Goal: Task Accomplishment & Management: Manage account settings

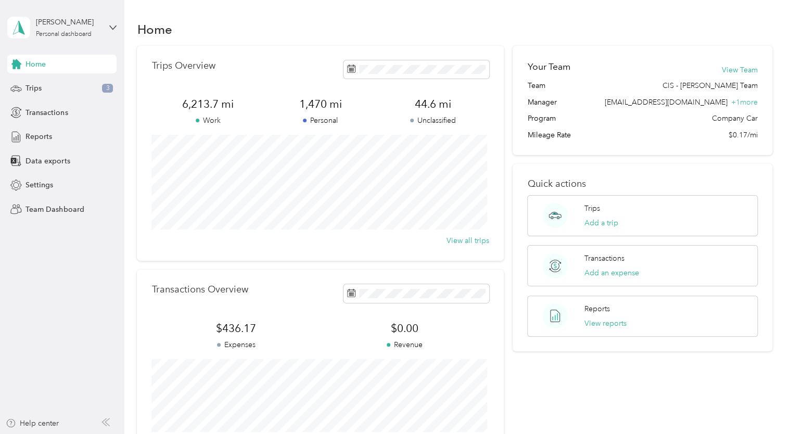
click at [530, 380] on div "Your Team View Team Team CIS - [PERSON_NAME] Team Manager [PERSON_NAME][EMAIL_A…" at bounding box center [642, 255] width 259 height 418
click at [111, 26] on icon at bounding box center [112, 27] width 7 height 7
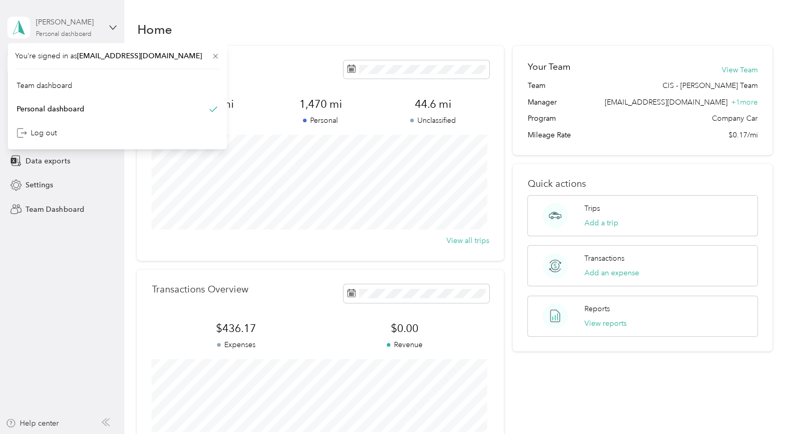
click at [65, 35] on div "Personal dashboard" at bounding box center [64, 34] width 56 height 6
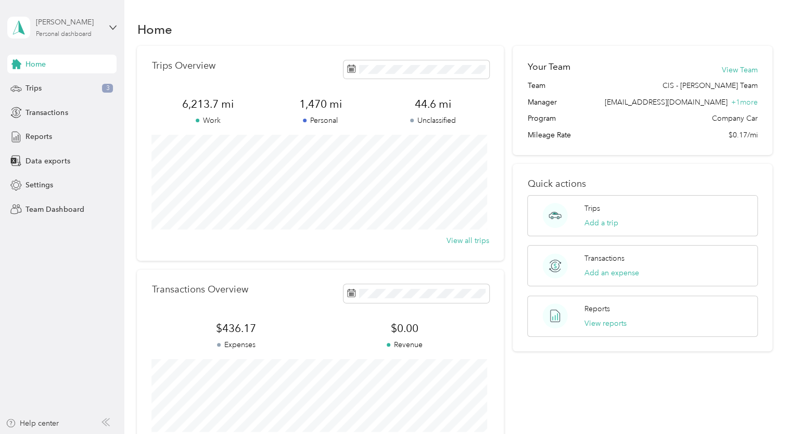
click at [67, 34] on div "Personal dashboard" at bounding box center [64, 34] width 56 height 6
click at [51, 84] on div "Team dashboard" at bounding box center [45, 85] width 56 height 11
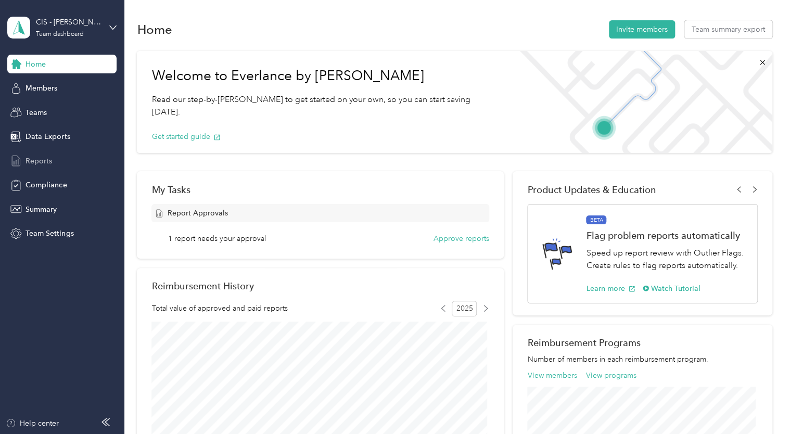
click at [42, 164] on span "Reports" at bounding box center [39, 161] width 27 height 11
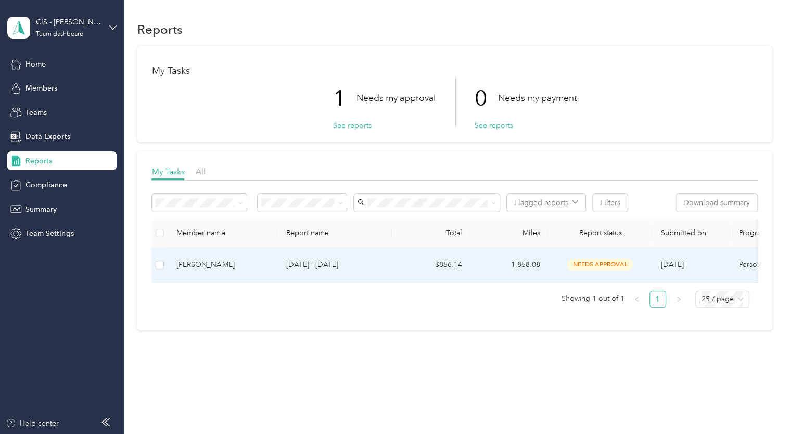
click at [407, 266] on td "$856.14" at bounding box center [431, 265] width 78 height 35
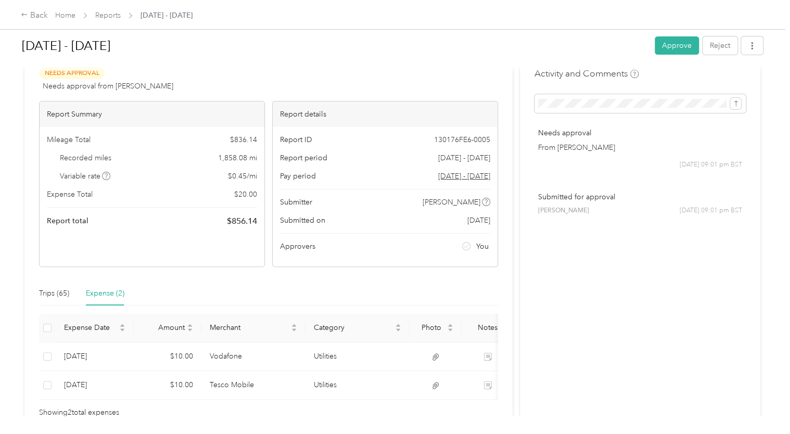
scroll to position [23, 0]
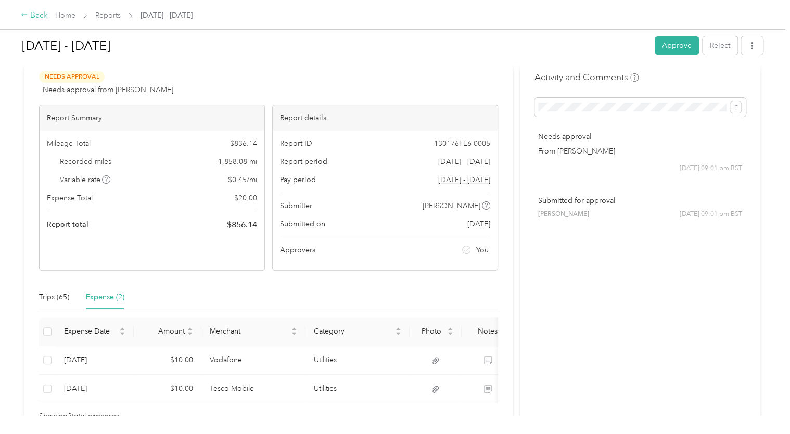
click at [29, 16] on div "Back" at bounding box center [34, 15] width 27 height 12
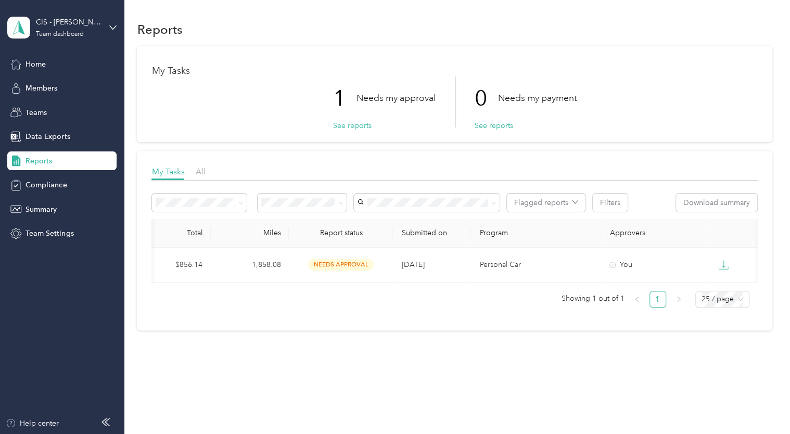
scroll to position [0, 262]
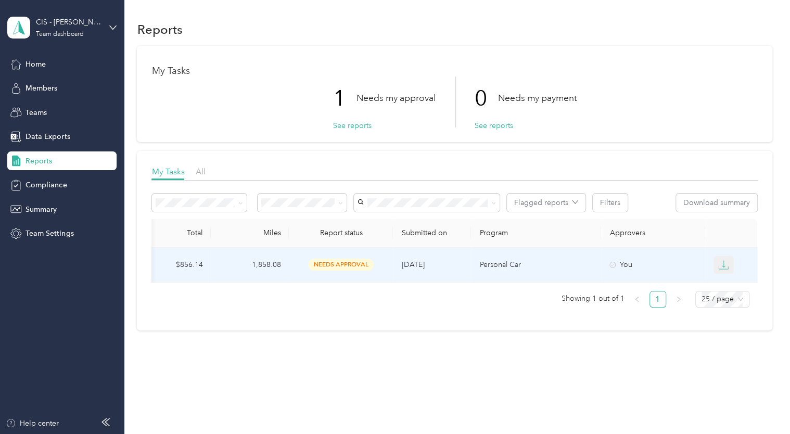
click at [722, 261] on icon "button" at bounding box center [723, 265] width 10 height 10
click at [728, 319] on div "EXCEL" at bounding box center [729, 319] width 22 height 11
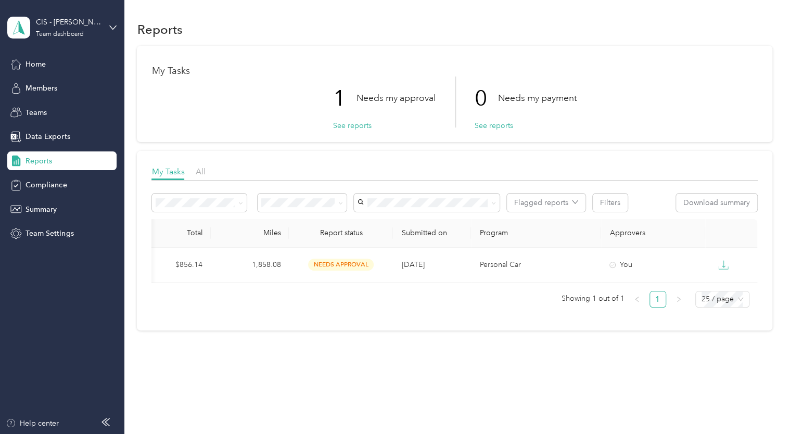
click at [676, 411] on div "Reports My Tasks 1 Needs my approval See reports 0 Needs my payment See reports…" at bounding box center [454, 217] width 661 height 434
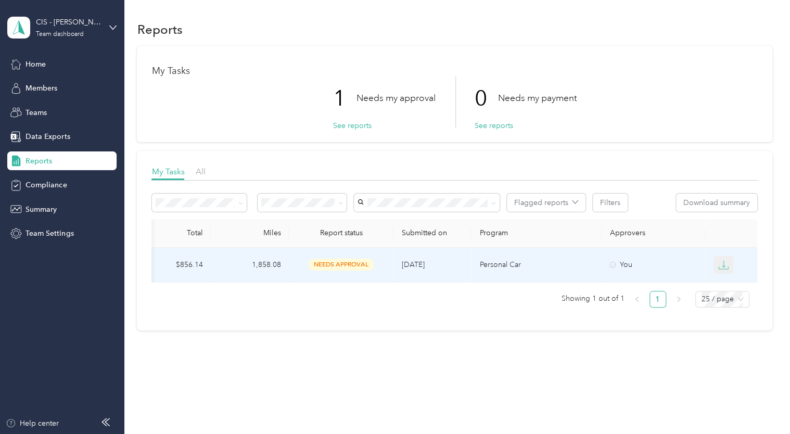
click at [721, 265] on icon "button" at bounding box center [723, 265] width 10 height 10
click at [727, 319] on div "EXCEL" at bounding box center [729, 319] width 22 height 11
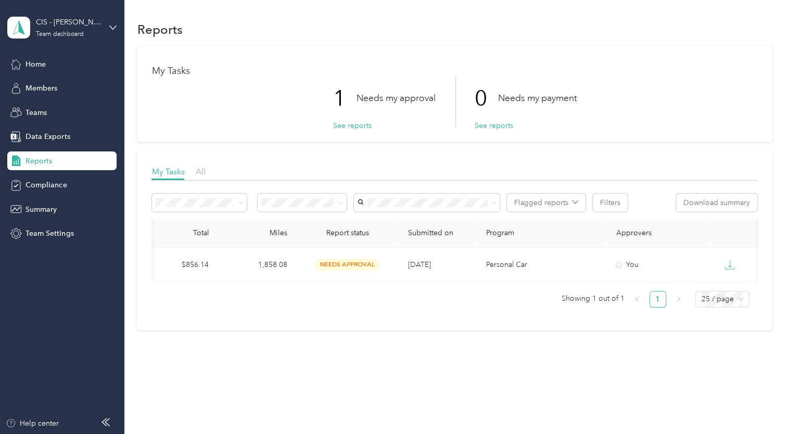
scroll to position [0, 254]
click at [54, 134] on span "Data Exports" at bounding box center [48, 136] width 44 height 11
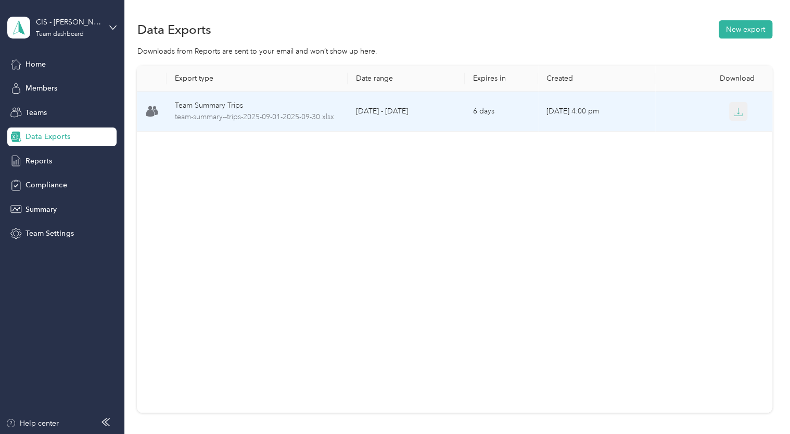
click at [735, 109] on icon "button" at bounding box center [738, 111] width 9 height 9
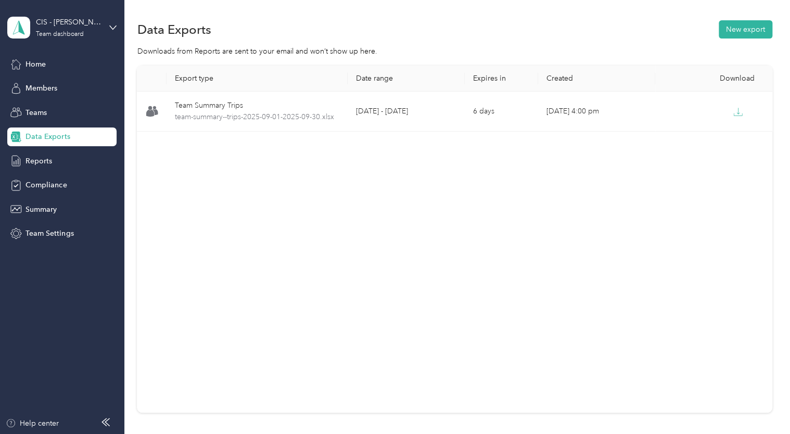
click at [381, 294] on div "Export type Date range Expires in Created Download Team Summary Trips team-summ…" at bounding box center [454, 239] width 635 height 347
click at [745, 29] on button "New export" at bounding box center [746, 29] width 54 height 18
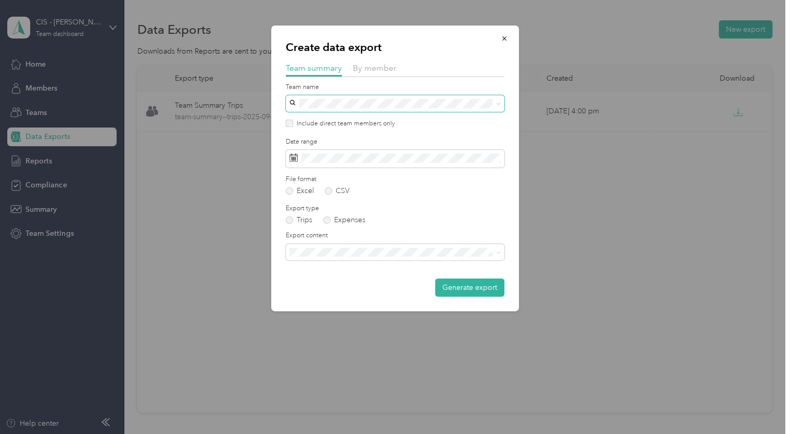
click at [497, 103] on icon at bounding box center [498, 104] width 3 height 2
click at [497, 103] on icon at bounding box center [498, 104] width 5 height 5
click at [506, 39] on icon "button" at bounding box center [504, 38] width 7 height 7
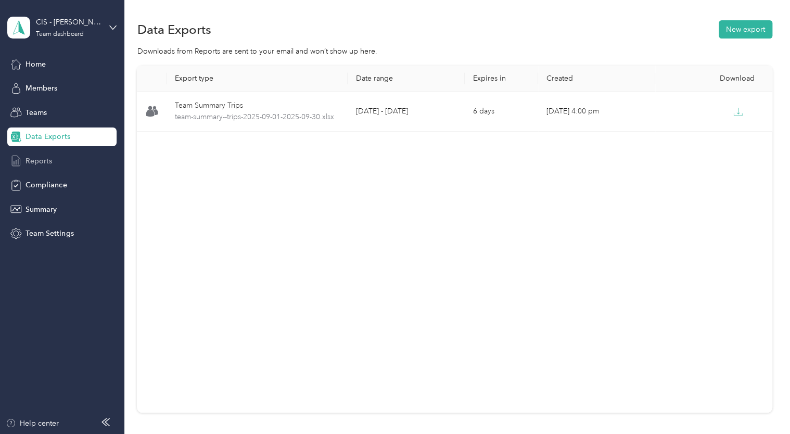
click at [41, 163] on span "Reports" at bounding box center [39, 161] width 27 height 11
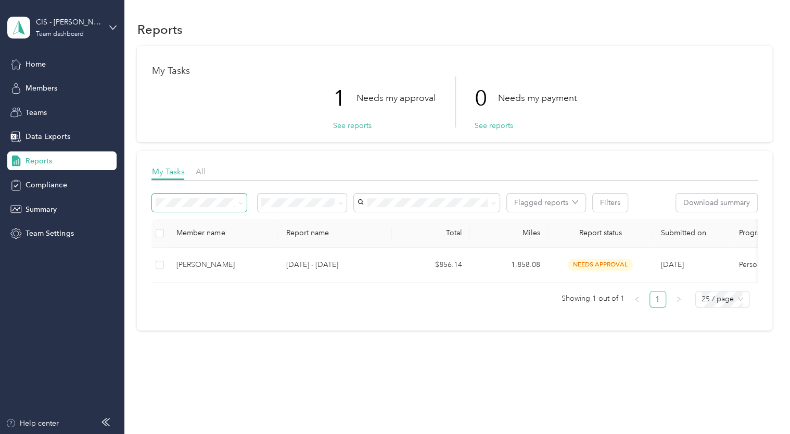
click at [239, 203] on icon at bounding box center [240, 203] width 5 height 5
click at [340, 203] on icon at bounding box center [340, 203] width 5 height 5
click at [340, 203] on icon at bounding box center [340, 203] width 3 height 2
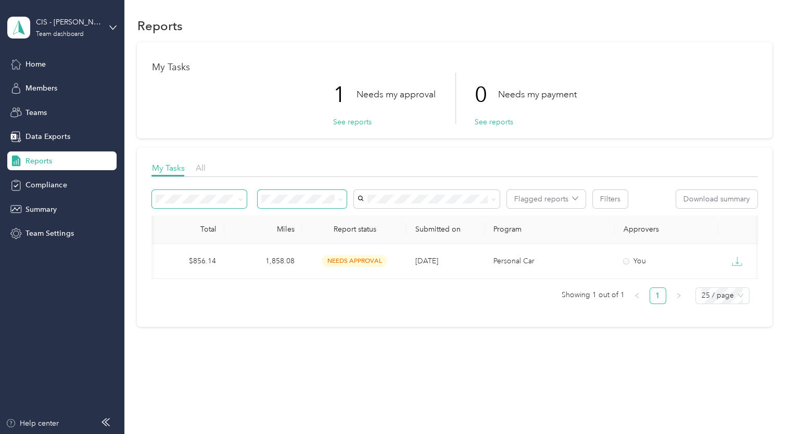
scroll to position [0, 262]
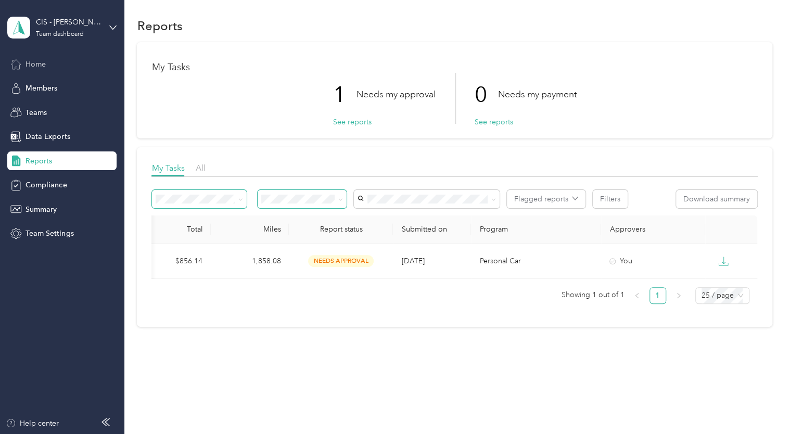
click at [33, 64] on span "Home" at bounding box center [36, 64] width 20 height 11
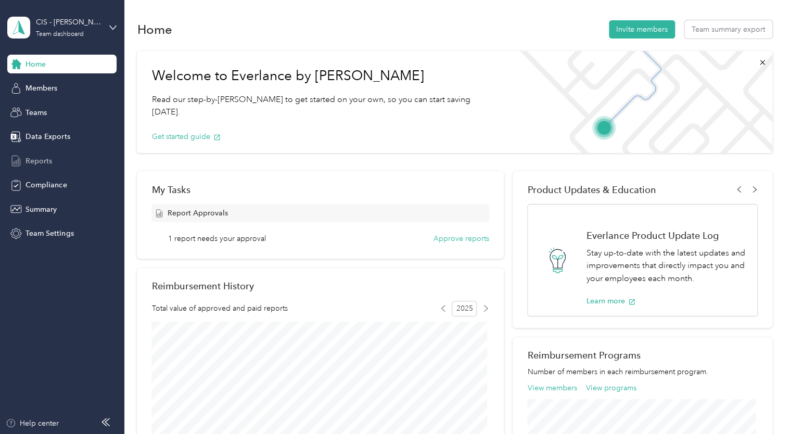
click at [47, 162] on span "Reports" at bounding box center [39, 161] width 27 height 11
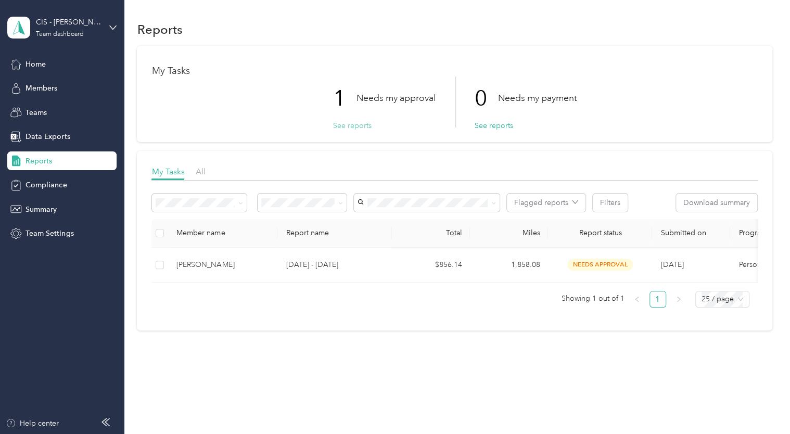
click at [343, 125] on button "See reports" at bounding box center [352, 125] width 39 height 11
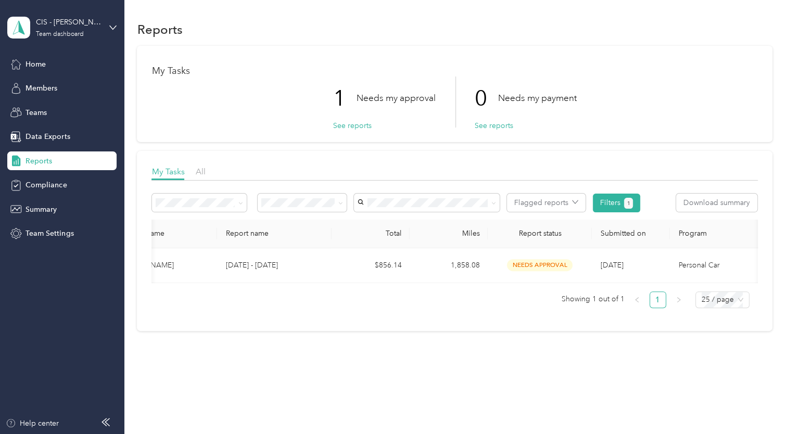
scroll to position [0, 89]
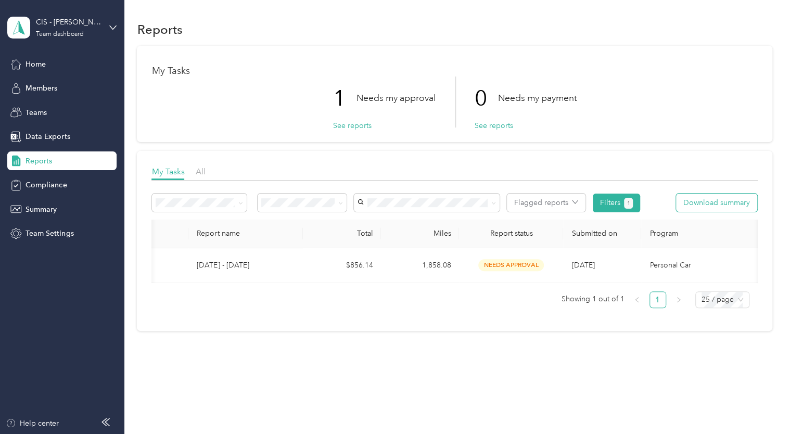
click at [705, 204] on button "Download summary" at bounding box center [716, 203] width 81 height 18
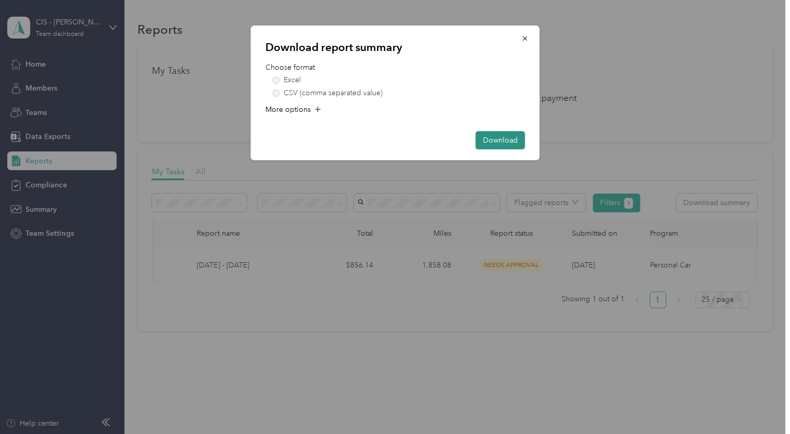
click at [503, 138] on button "Download" at bounding box center [500, 140] width 49 height 18
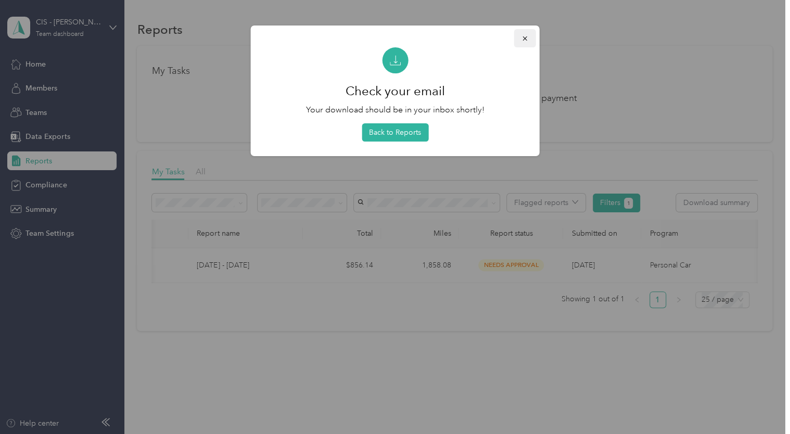
click at [525, 36] on icon "button" at bounding box center [525, 38] width 7 height 7
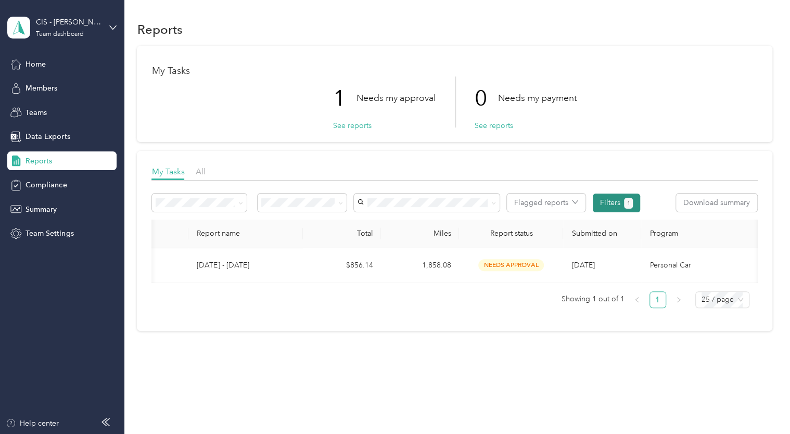
click at [610, 201] on button "Filters 1" at bounding box center [616, 203] width 47 height 19
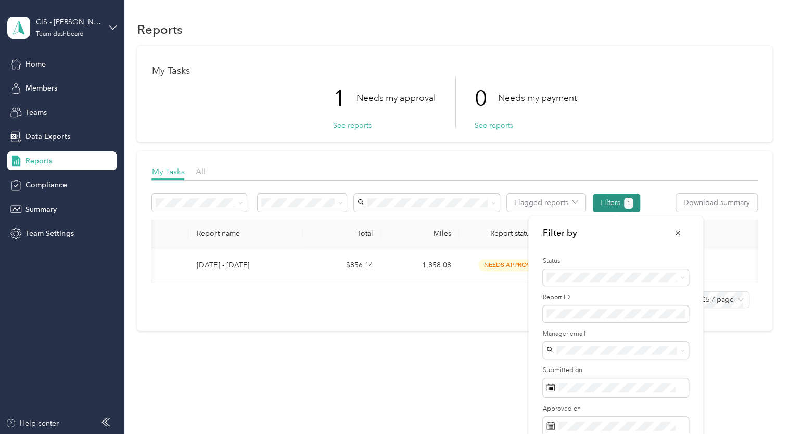
click at [610, 201] on button "Filters 1" at bounding box center [616, 203] width 47 height 19
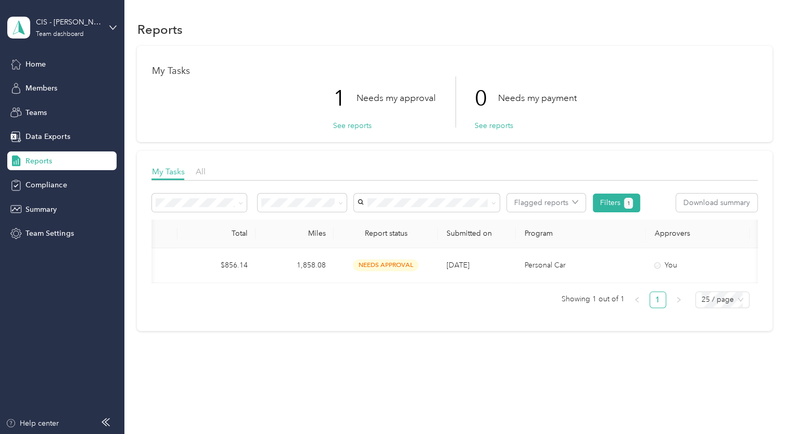
scroll to position [0, 262]
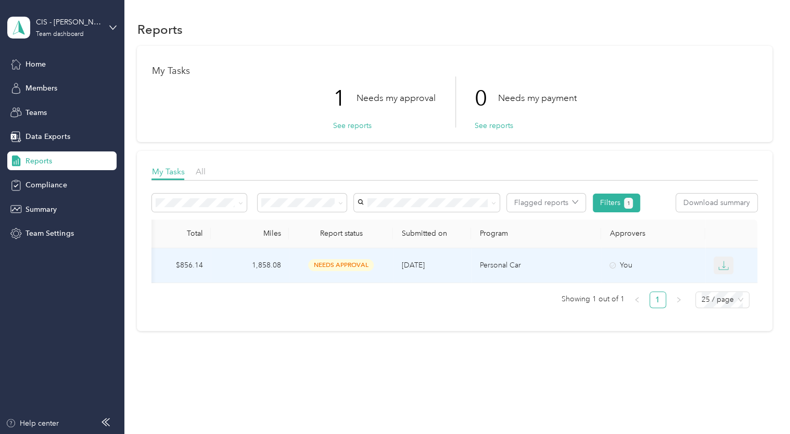
click at [720, 263] on icon "button" at bounding box center [723, 265] width 10 height 10
click at [723, 321] on div "EXCEL" at bounding box center [729, 321] width 22 height 11
click at [274, 263] on td "1,858.08" at bounding box center [250, 265] width 78 height 35
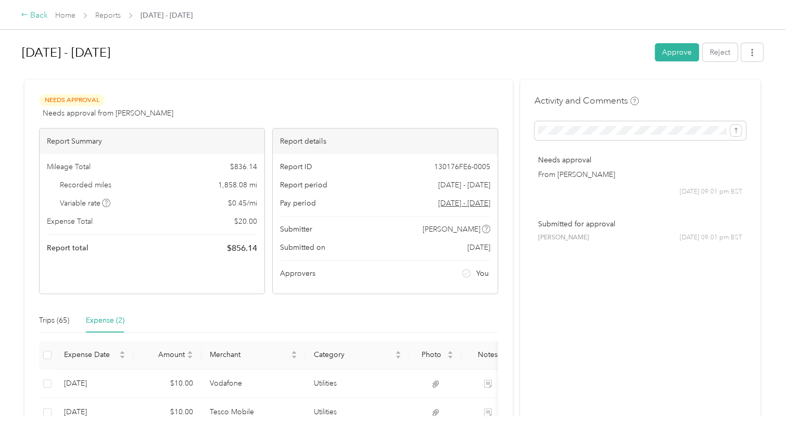
click at [27, 15] on icon at bounding box center [24, 14] width 6 height 3
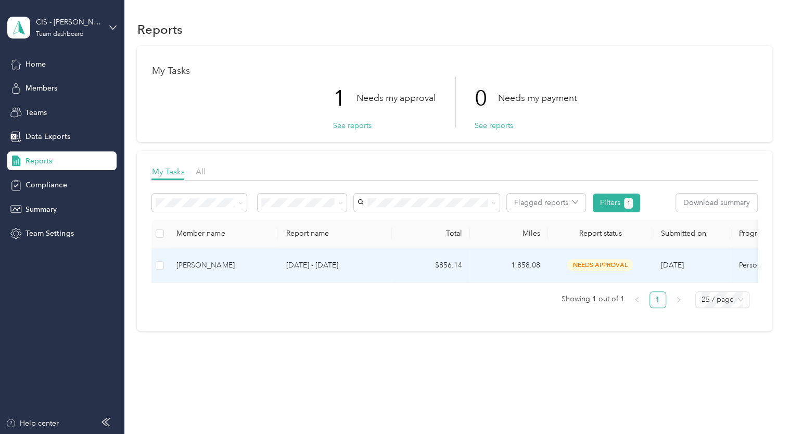
click at [532, 260] on td "1,858.08" at bounding box center [509, 265] width 78 height 35
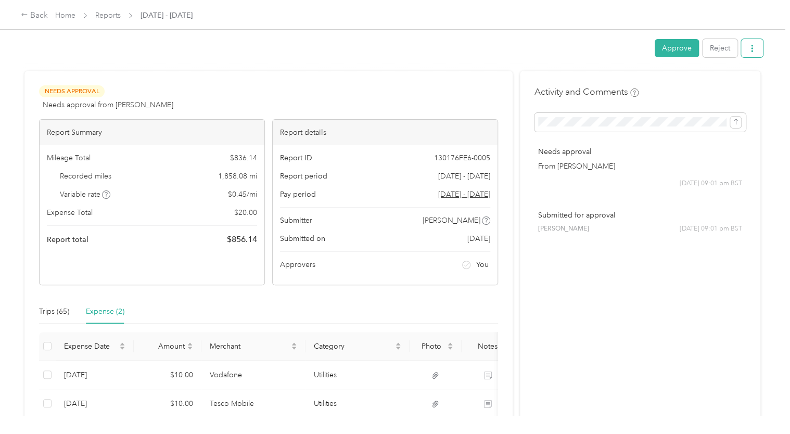
click at [754, 47] on button "button" at bounding box center [752, 48] width 22 height 18
click at [729, 89] on span "Download" at bounding box center [720, 86] width 34 height 11
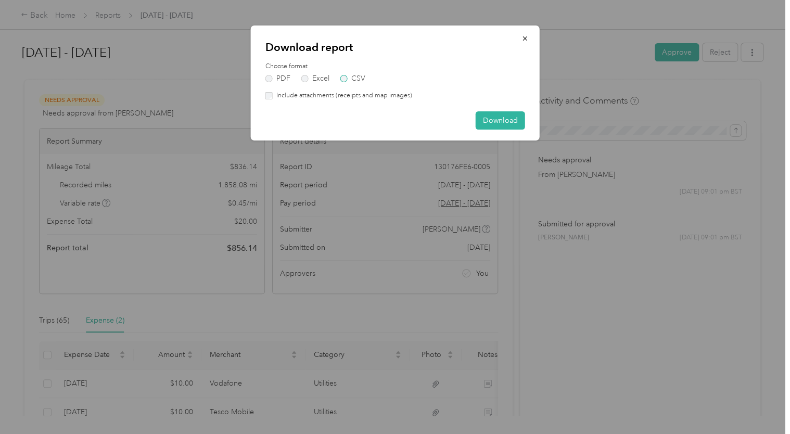
click at [352, 79] on label "CSV" at bounding box center [352, 78] width 25 height 7
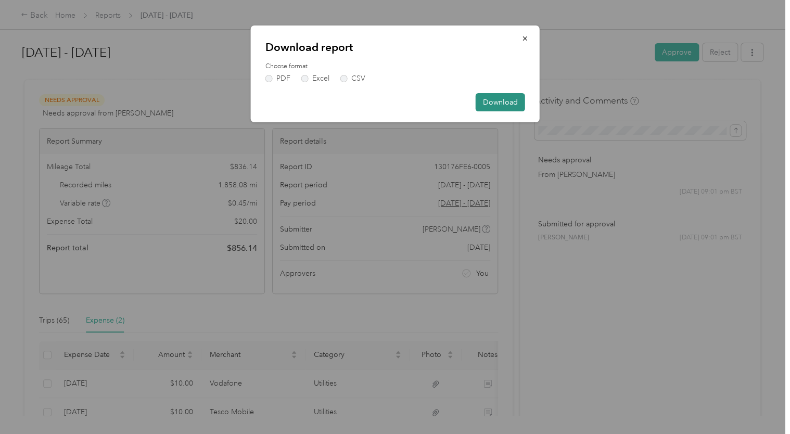
click at [484, 100] on button "Download" at bounding box center [500, 102] width 49 height 18
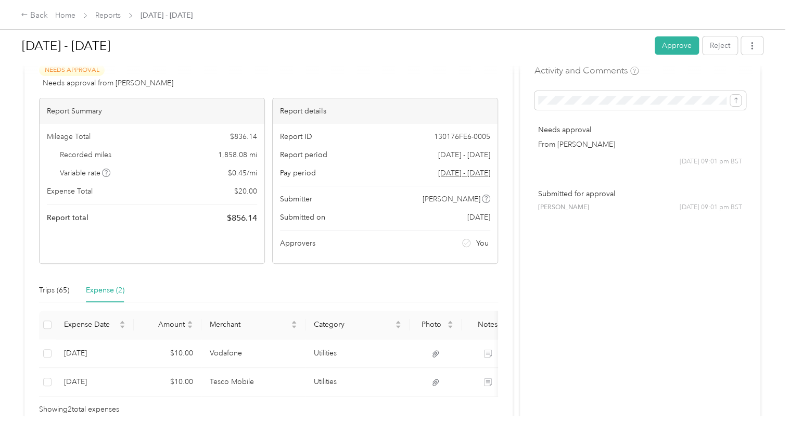
click at [178, 419] on div "Back Home Reports [DATE] - [DATE] [DATE] - [DATE] Approve Reject Needs Approval…" at bounding box center [392, 217] width 785 height 434
click at [755, 51] on button "button" at bounding box center [752, 45] width 22 height 18
click at [731, 82] on span "Download" at bounding box center [720, 83] width 34 height 11
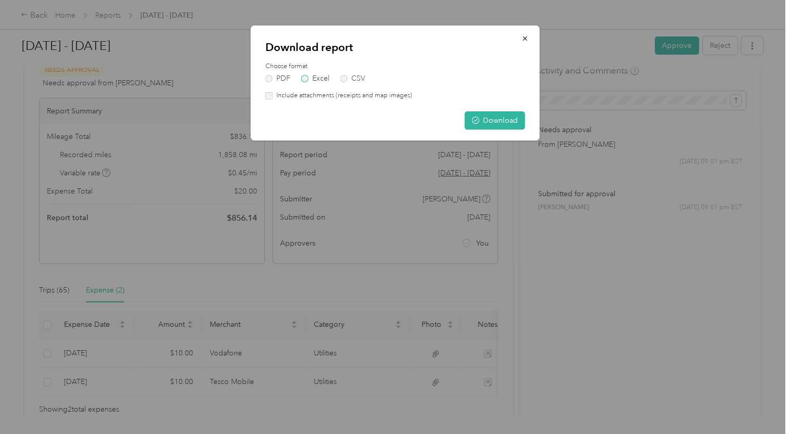
click at [329, 75] on label "Excel" at bounding box center [315, 78] width 28 height 7
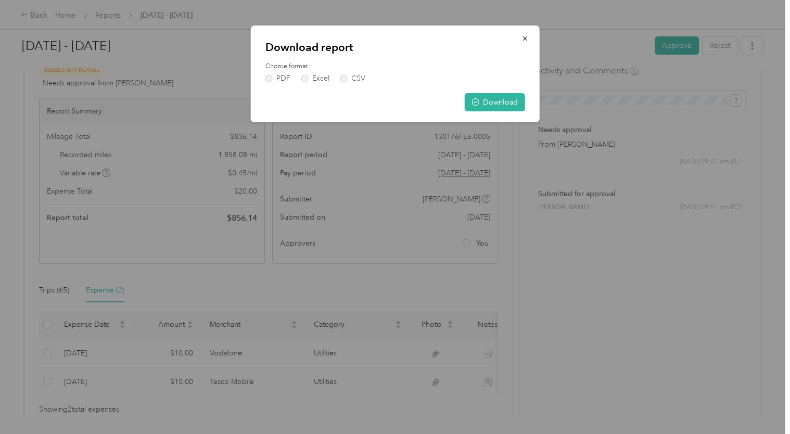
click at [339, 77] on div "PDF Excel CSV" at bounding box center [396, 78] width 260 height 7
click at [345, 77] on label "CSV" at bounding box center [352, 78] width 25 height 7
click at [493, 100] on button "Download" at bounding box center [495, 102] width 60 height 18
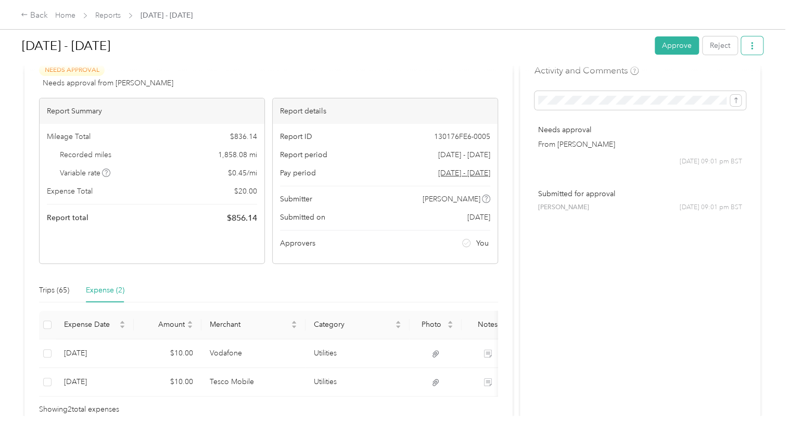
click at [757, 41] on button "button" at bounding box center [752, 45] width 22 height 18
click at [112, 14] on link "Reports" at bounding box center [108, 15] width 26 height 9
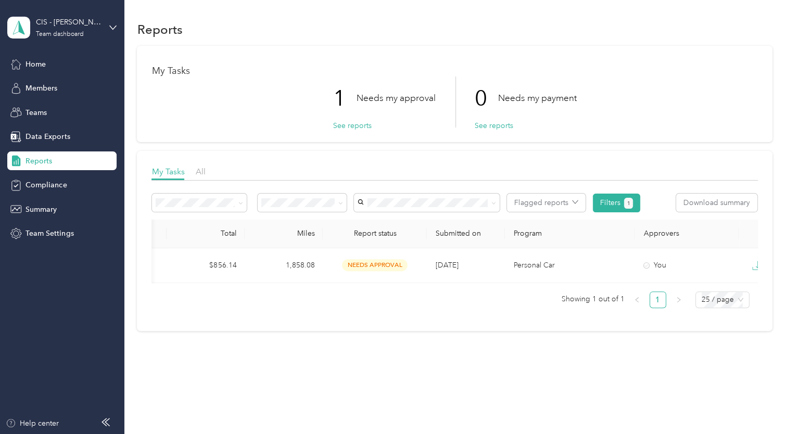
scroll to position [0, 262]
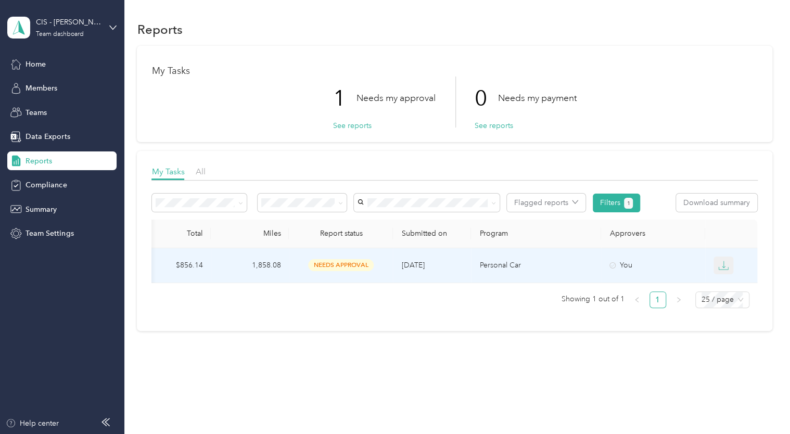
click at [722, 264] on icon "button" at bounding box center [723, 264] width 3 height 7
click at [731, 283] on div "PDF" at bounding box center [729, 284] width 22 height 11
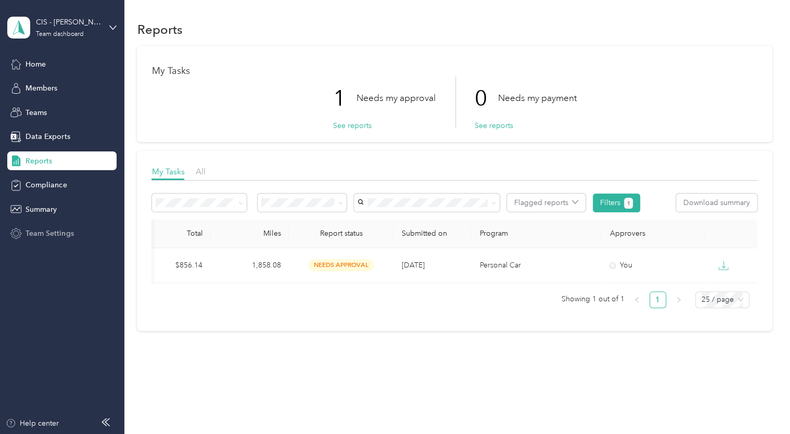
click at [42, 244] on aside "CIS - [PERSON_NAME] Team Team dashboard Home Members Teams Data Exports Reports…" at bounding box center [62, 217] width 124 height 434
click at [50, 233] on span "Team Settings" at bounding box center [50, 233] width 48 height 11
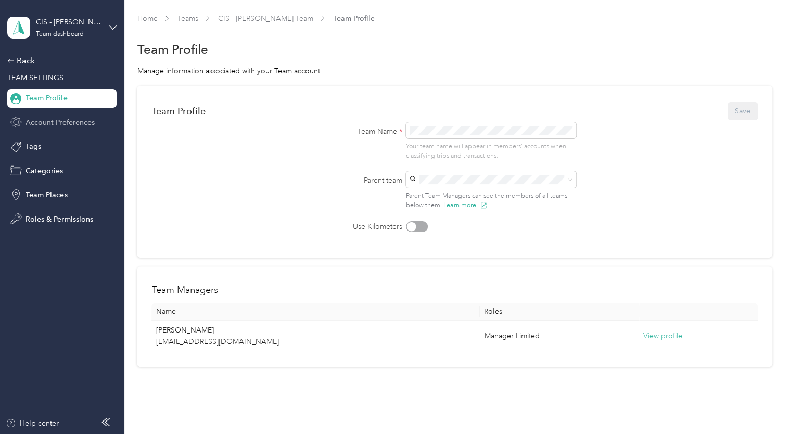
click at [58, 129] on div "Account Preferences" at bounding box center [61, 122] width 109 height 19
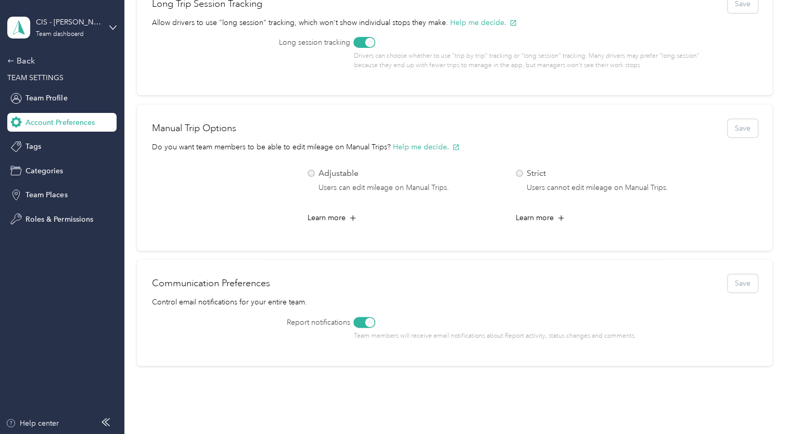
scroll to position [406, 0]
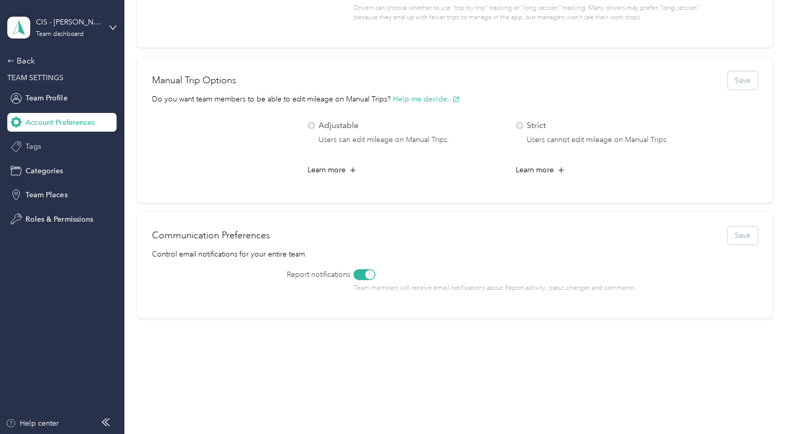
click at [40, 143] on span "Tags" at bounding box center [34, 146] width 16 height 11
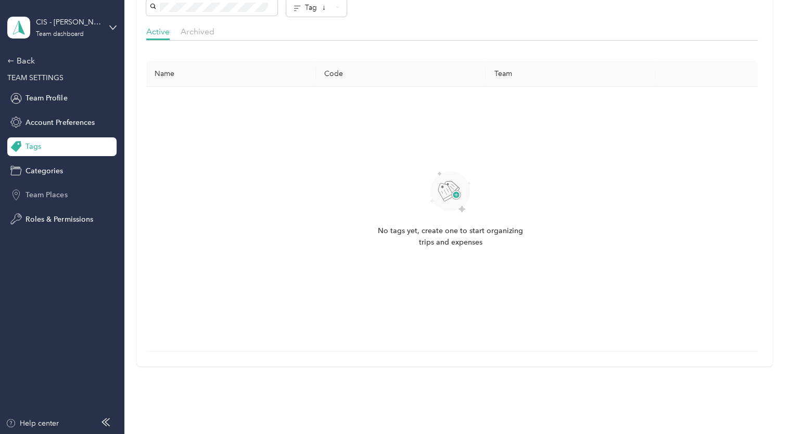
scroll to position [360, 0]
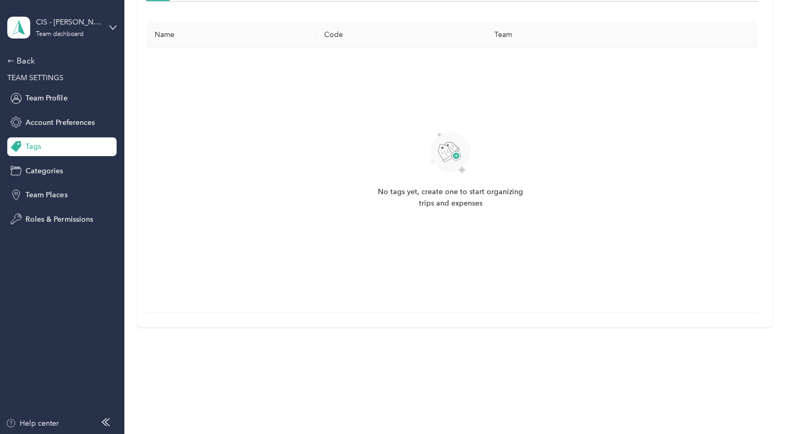
click at [48, 88] on div "Back TEAM SETTINGS Team Profile Account Preferences Tags Categories Team Places…" at bounding box center [61, 142] width 109 height 174
click at [23, 61] on div "Back" at bounding box center [59, 61] width 104 height 12
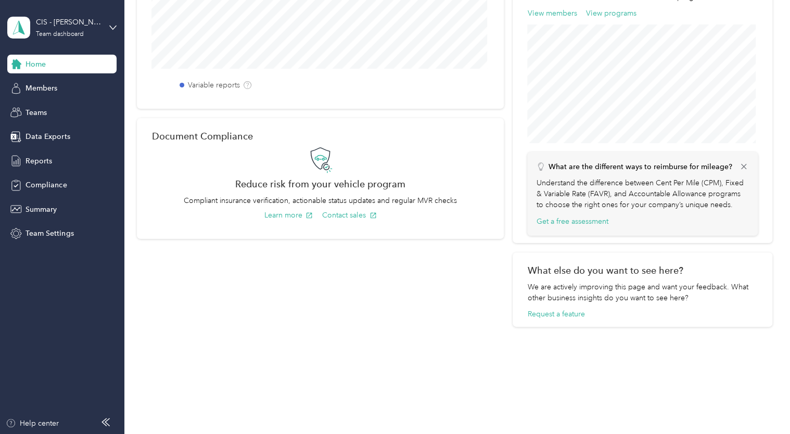
scroll to position [375, 0]
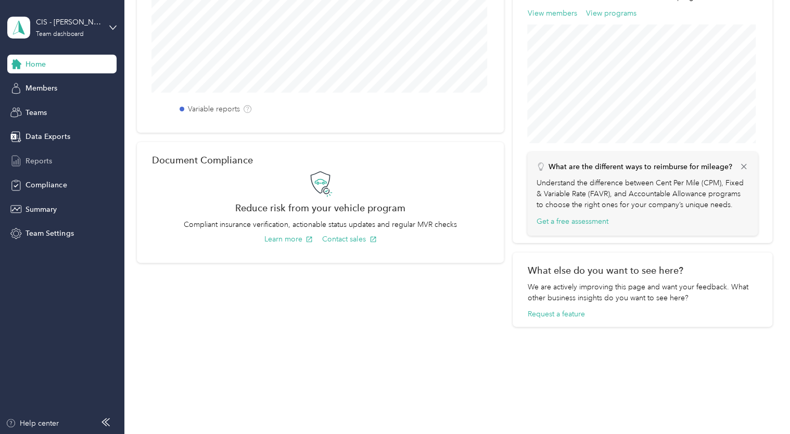
click at [47, 163] on span "Reports" at bounding box center [39, 161] width 27 height 11
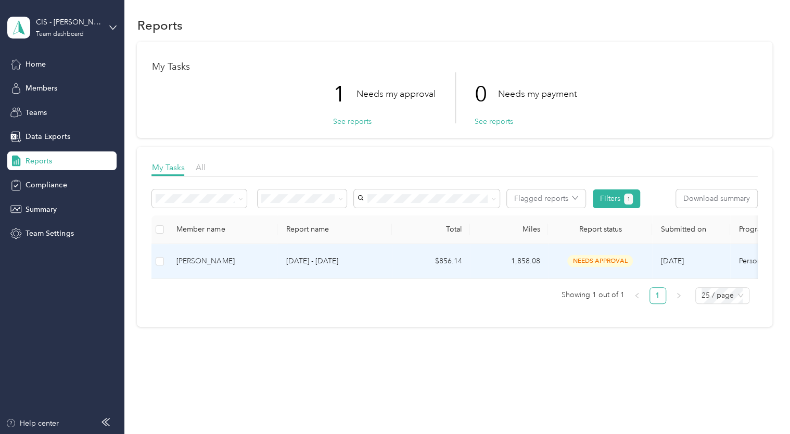
click at [375, 256] on p "[DATE] - [DATE]" at bounding box center [335, 261] width 98 height 11
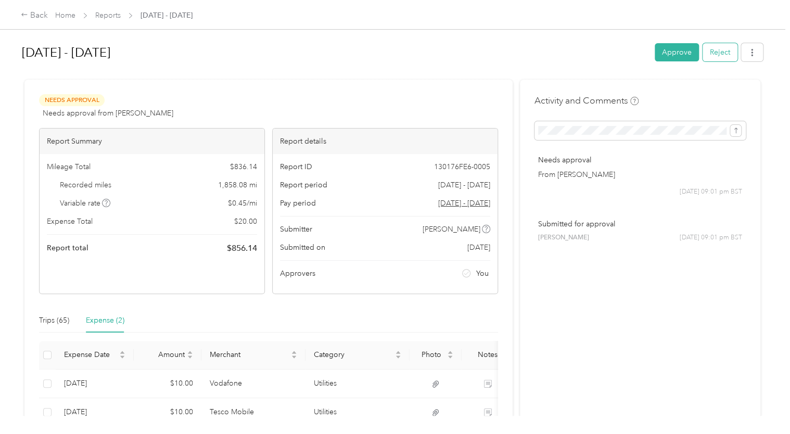
click at [717, 52] on button "Reject" at bounding box center [720, 52] width 35 height 18
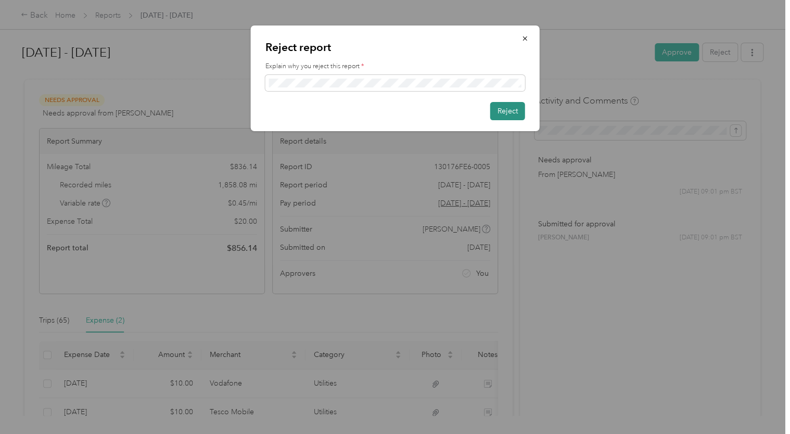
click at [511, 111] on button "Reject" at bounding box center [507, 111] width 35 height 18
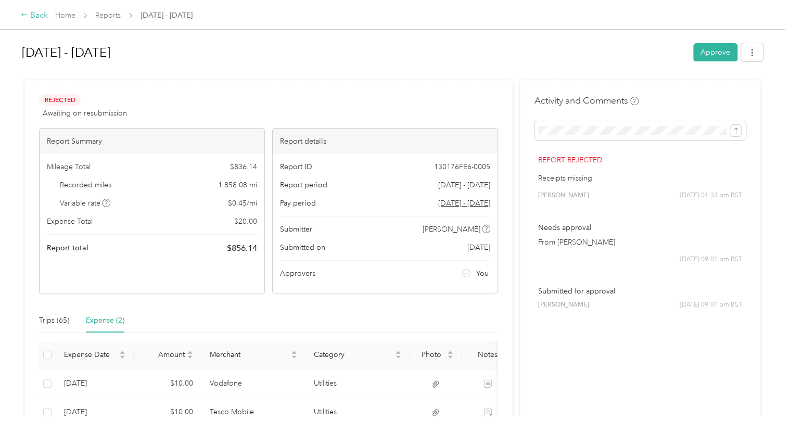
click at [28, 16] on div "Back" at bounding box center [34, 15] width 27 height 12
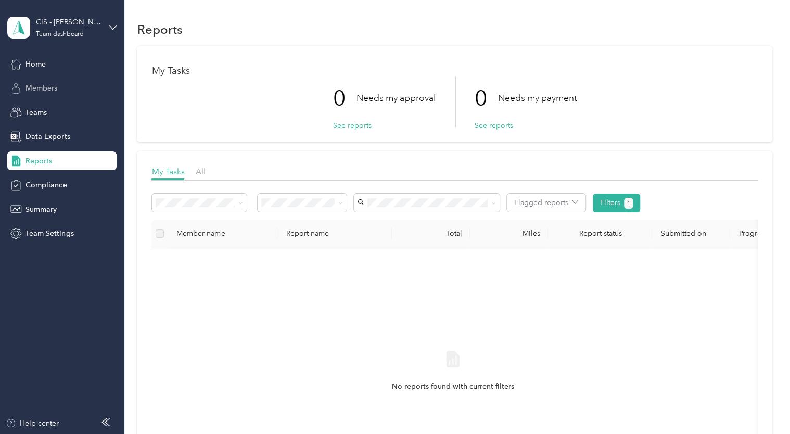
click at [43, 88] on span "Members" at bounding box center [42, 88] width 32 height 11
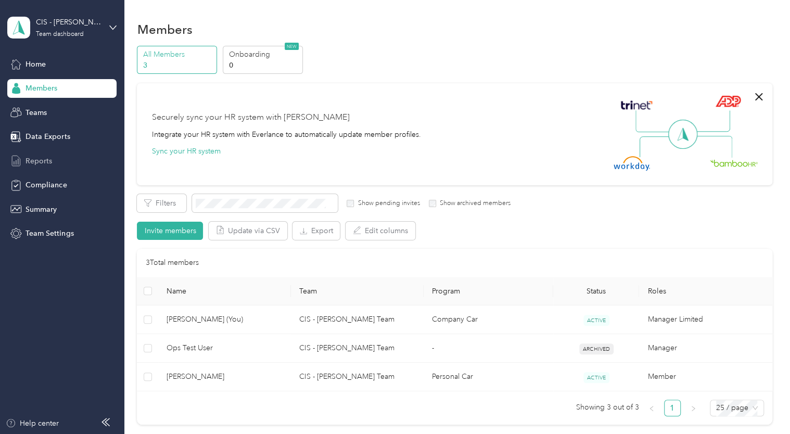
click at [53, 159] on div "Reports" at bounding box center [61, 161] width 109 height 19
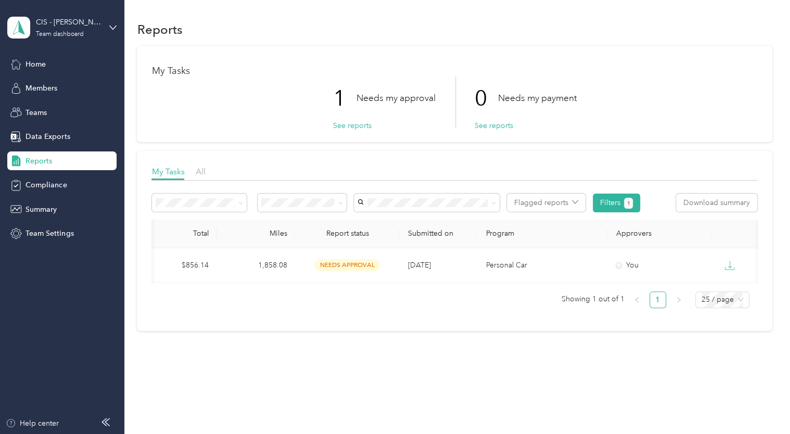
scroll to position [0, 262]
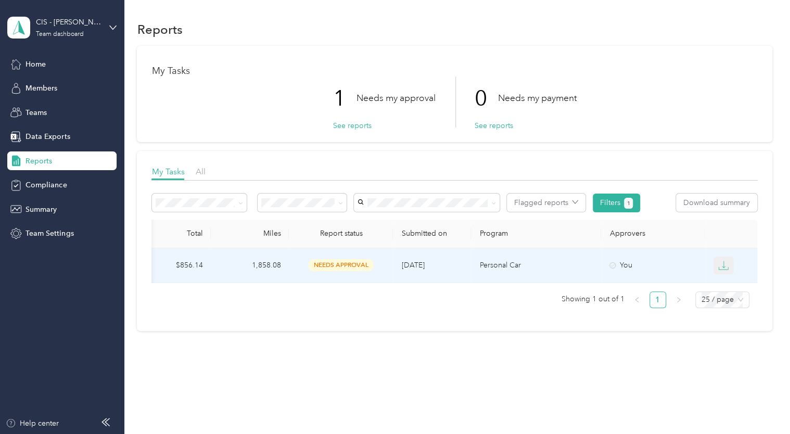
click at [723, 265] on icon "button" at bounding box center [723, 265] width 10 height 10
click at [728, 322] on div "EXCEL" at bounding box center [729, 321] width 22 height 11
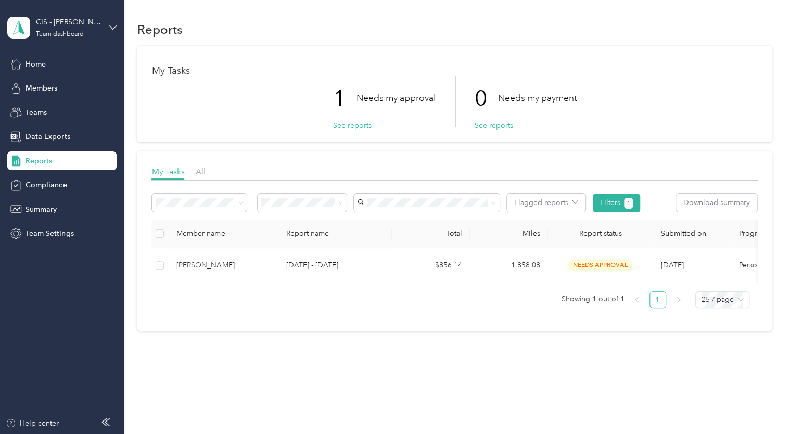
scroll to position [11, 0]
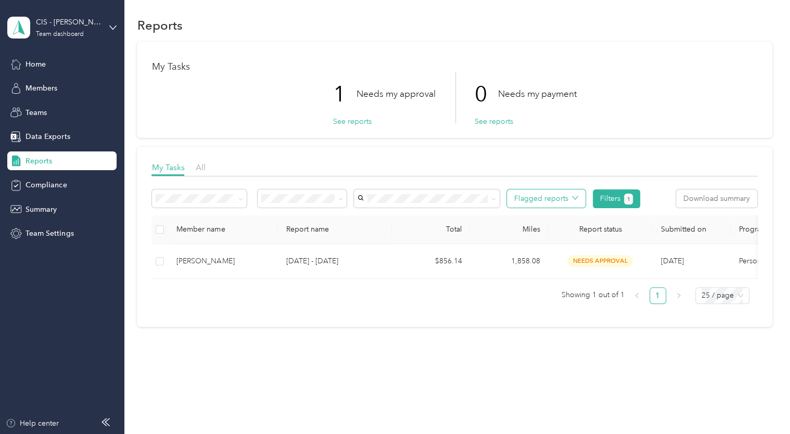
click at [551, 191] on button "Flagged reports" at bounding box center [546, 199] width 79 height 18
click at [485, 338] on div "Reports My Tasks 1 Needs my approval See reports 0 Needs my payment See reports…" at bounding box center [454, 189] width 661 height 387
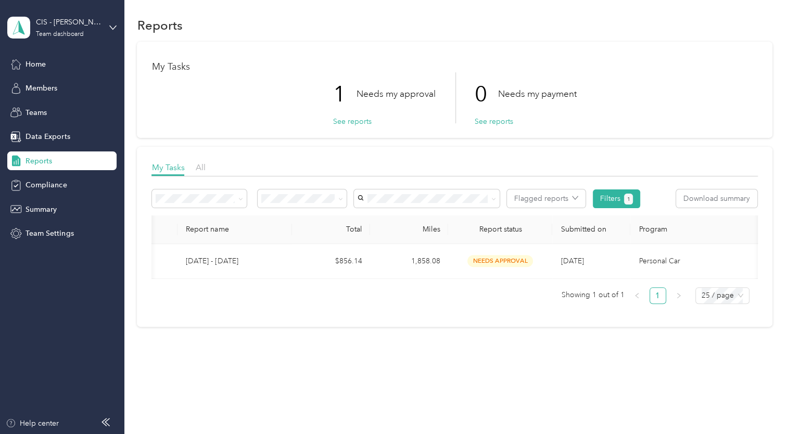
scroll to position [0, 153]
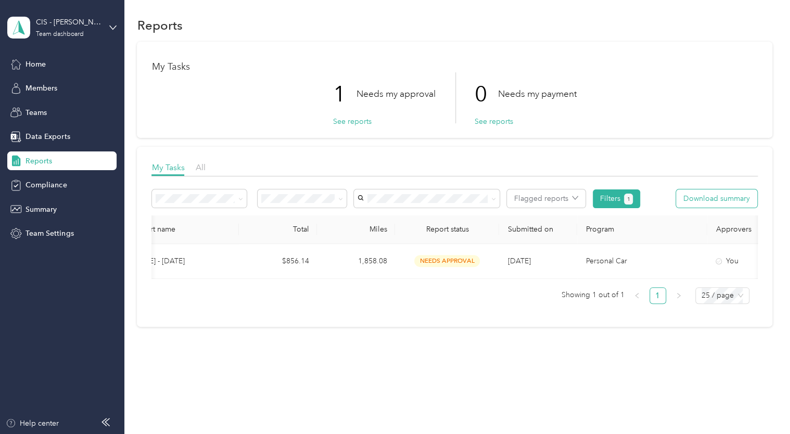
click at [710, 194] on button "Download summary" at bounding box center [716, 199] width 81 height 18
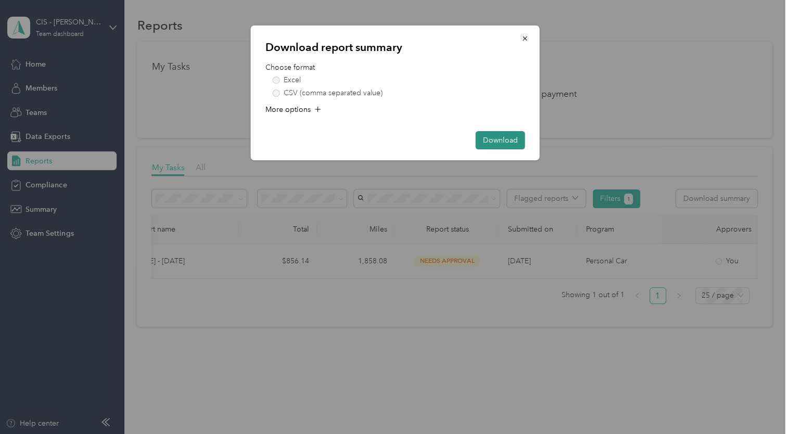
click at [500, 144] on button "Download" at bounding box center [500, 140] width 49 height 18
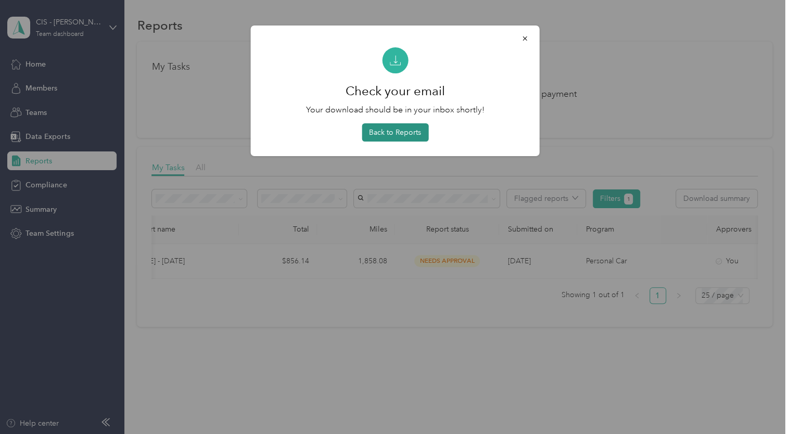
click at [397, 134] on button "Back to Reports" at bounding box center [395, 132] width 67 height 18
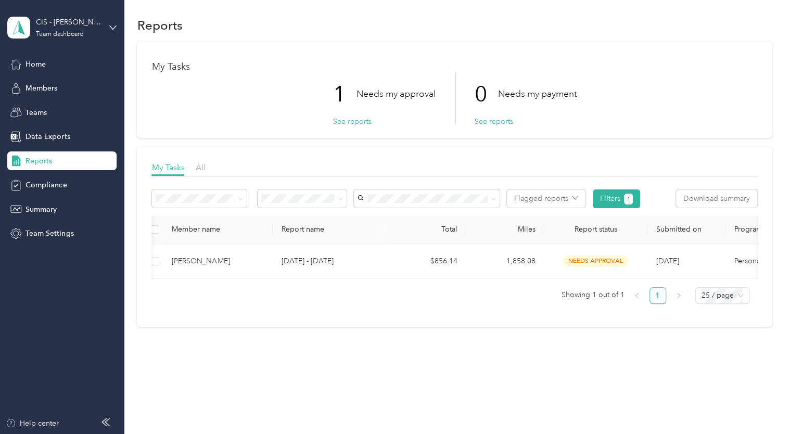
scroll to position [0, 0]
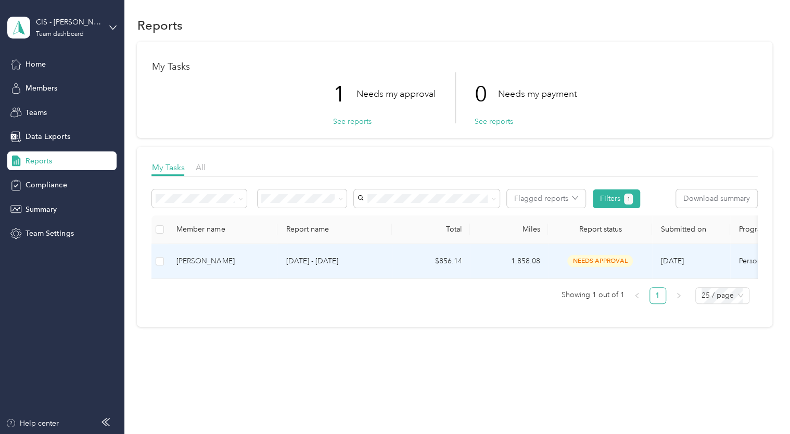
click at [233, 257] on div "[PERSON_NAME]" at bounding box center [222, 261] width 93 height 11
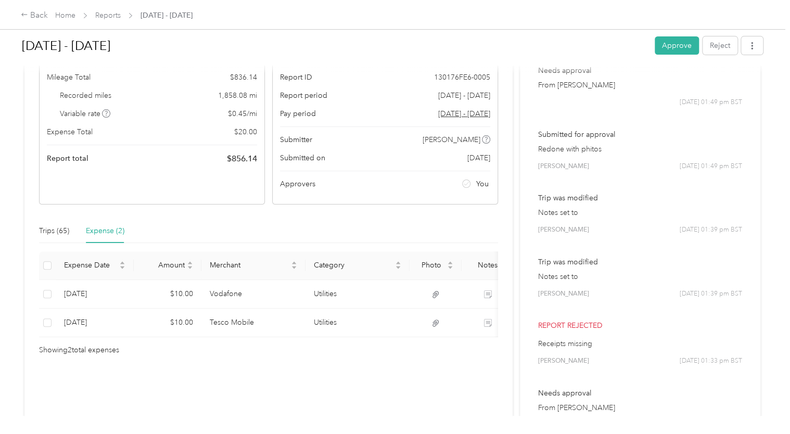
scroll to position [104, 0]
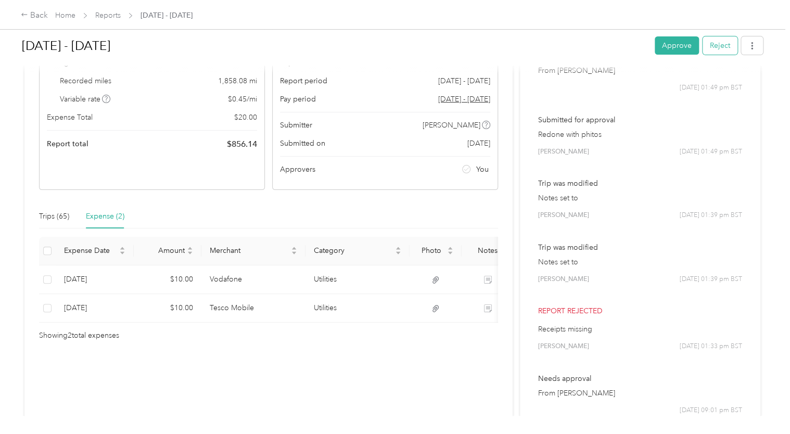
click at [720, 45] on button "Reject" at bounding box center [720, 45] width 35 height 18
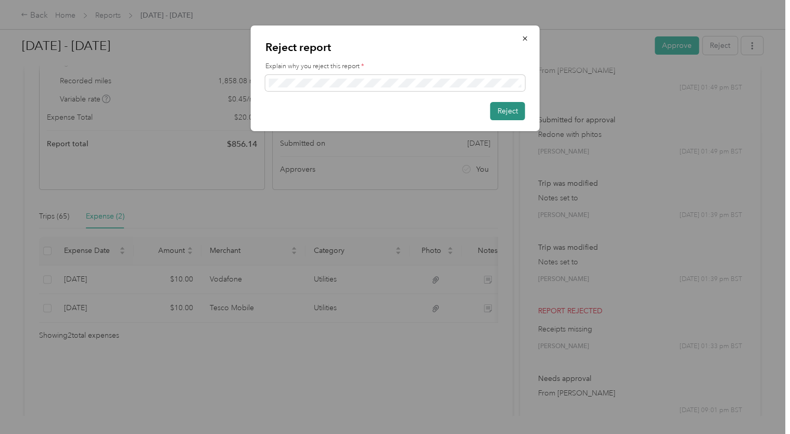
click at [508, 113] on button "Reject" at bounding box center [507, 111] width 35 height 18
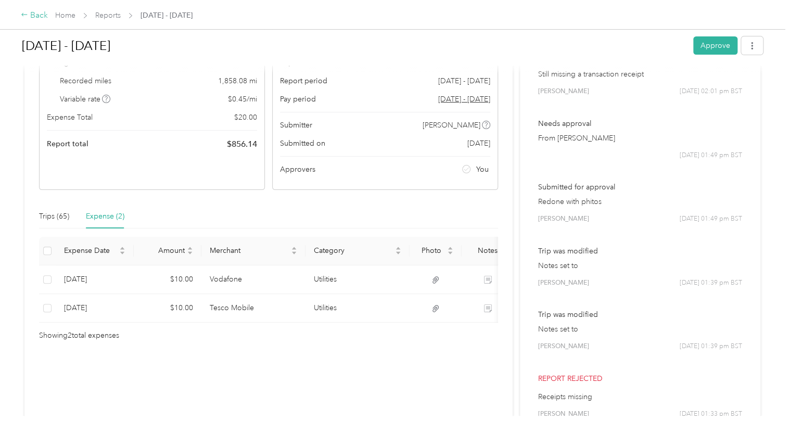
click at [26, 16] on icon at bounding box center [24, 14] width 7 height 7
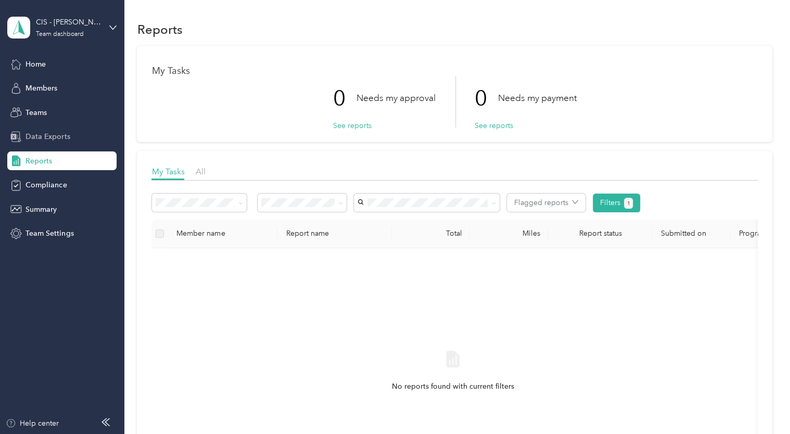
click at [49, 136] on span "Data Exports" at bounding box center [48, 136] width 44 height 11
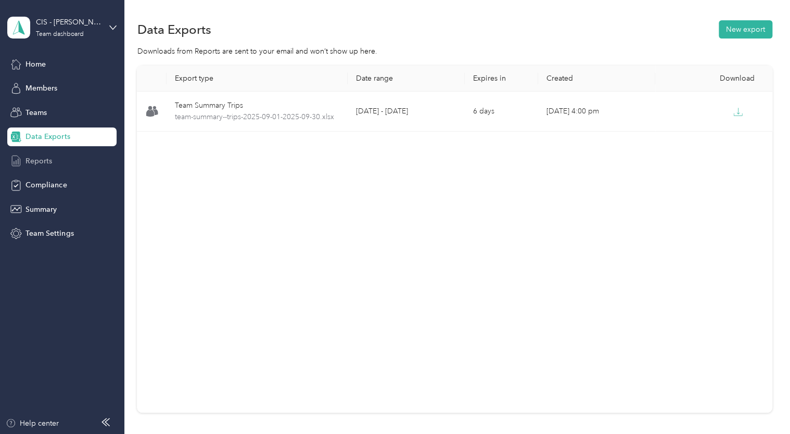
click at [40, 163] on span "Reports" at bounding box center [39, 161] width 27 height 11
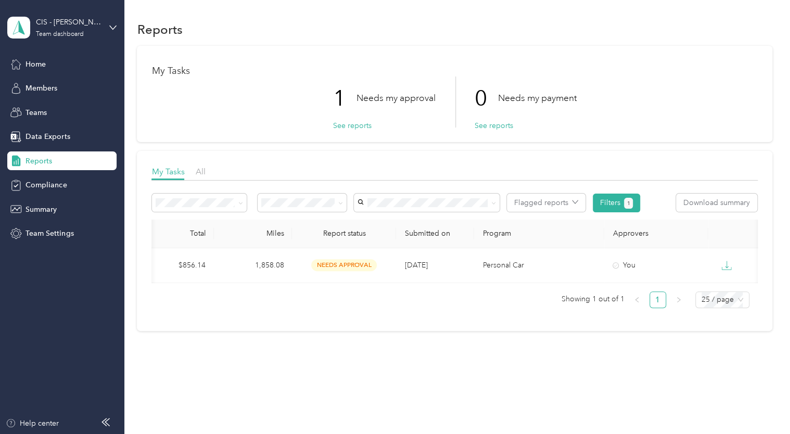
scroll to position [0, 262]
click at [716, 203] on button "Download summary" at bounding box center [716, 203] width 81 height 18
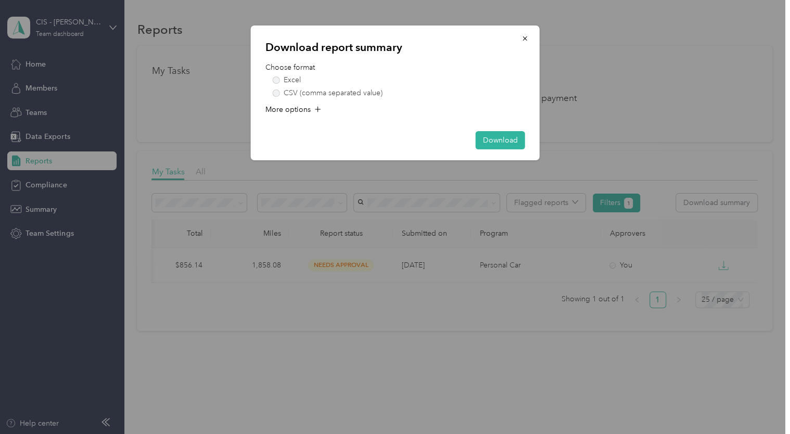
click at [444, 374] on div at bounding box center [395, 217] width 790 height 434
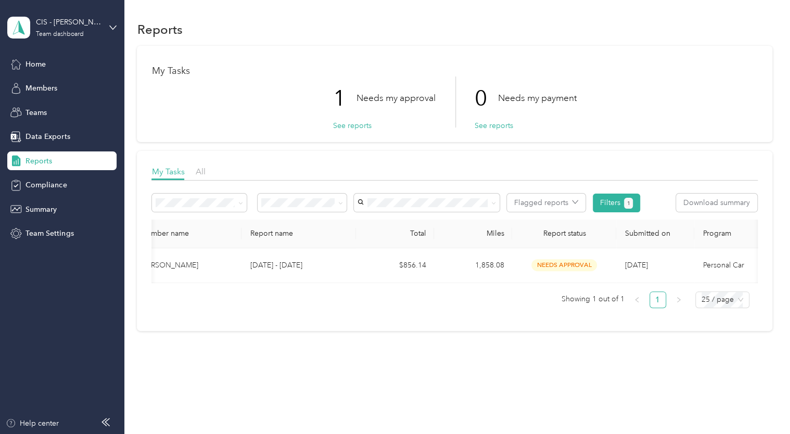
scroll to position [0, 0]
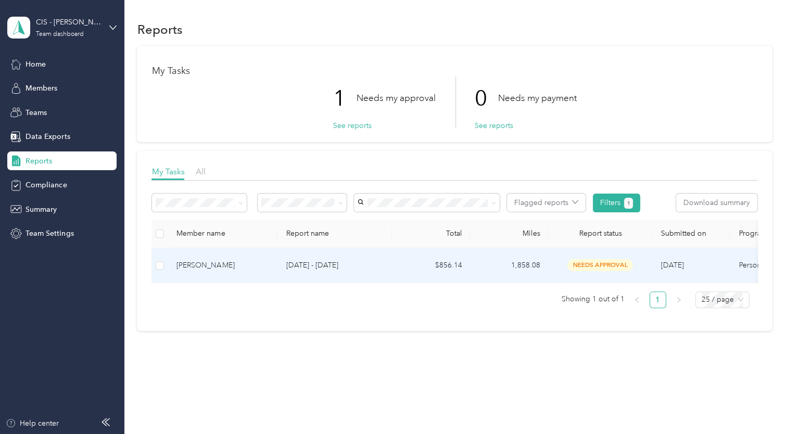
click at [239, 263] on div "[PERSON_NAME]" at bounding box center [222, 265] width 93 height 11
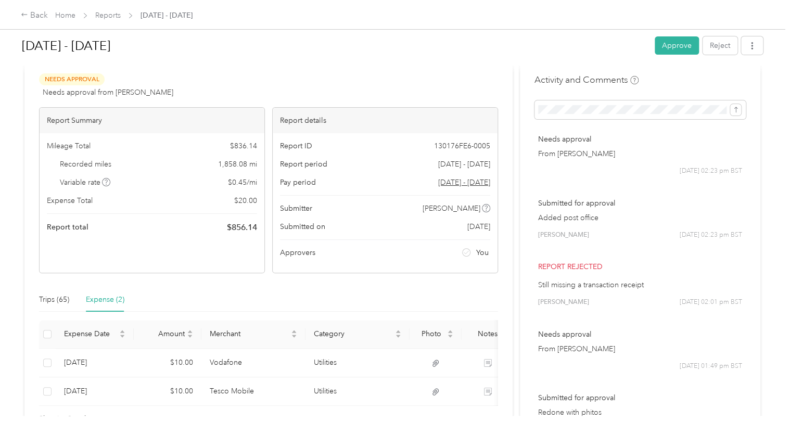
scroll to position [14, 0]
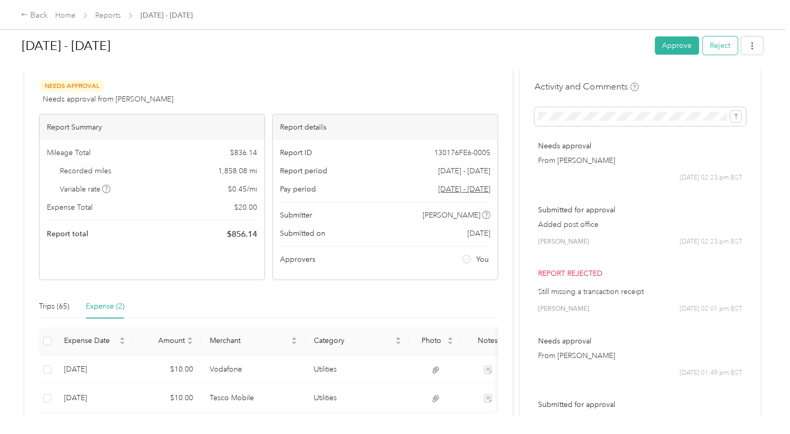
click at [722, 48] on button "Reject" at bounding box center [720, 45] width 35 height 18
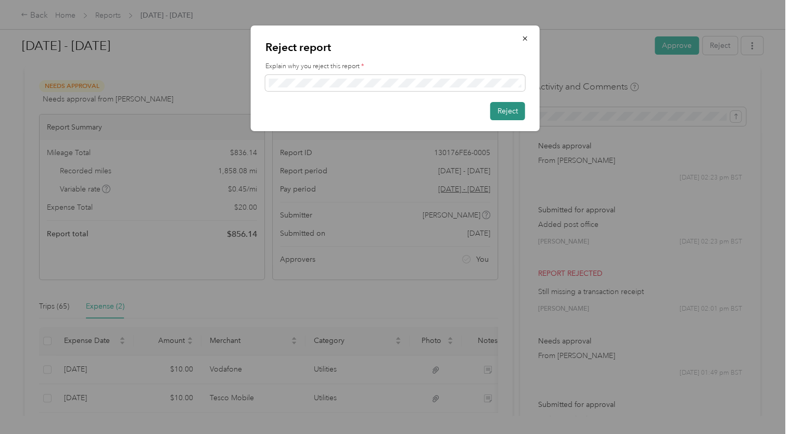
click at [506, 111] on button "Reject" at bounding box center [507, 111] width 35 height 18
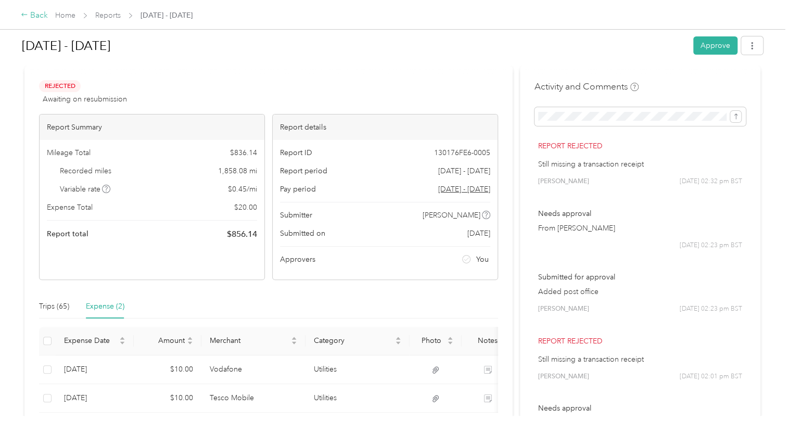
click at [27, 16] on icon at bounding box center [24, 14] width 7 height 7
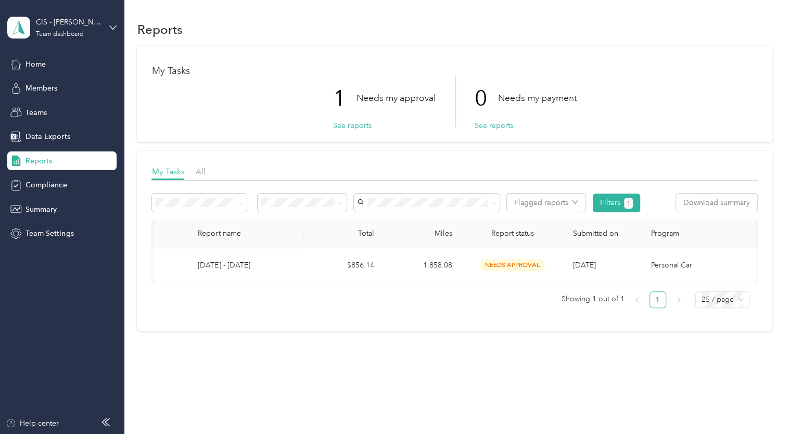
scroll to position [0, 11]
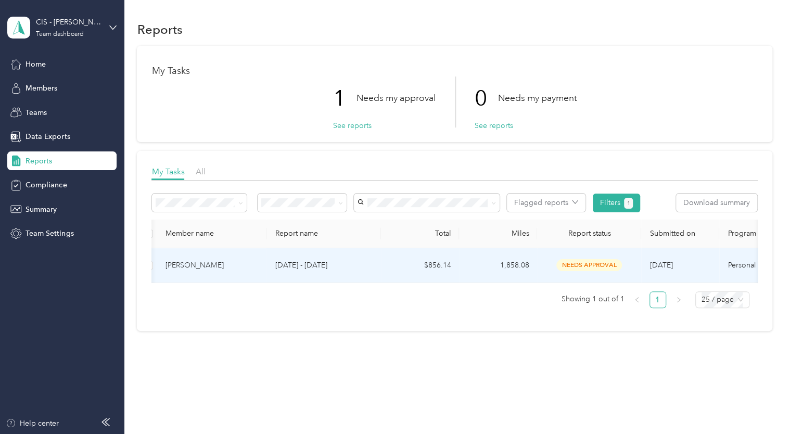
click at [369, 261] on p "[DATE] - [DATE]" at bounding box center [324, 265] width 98 height 11
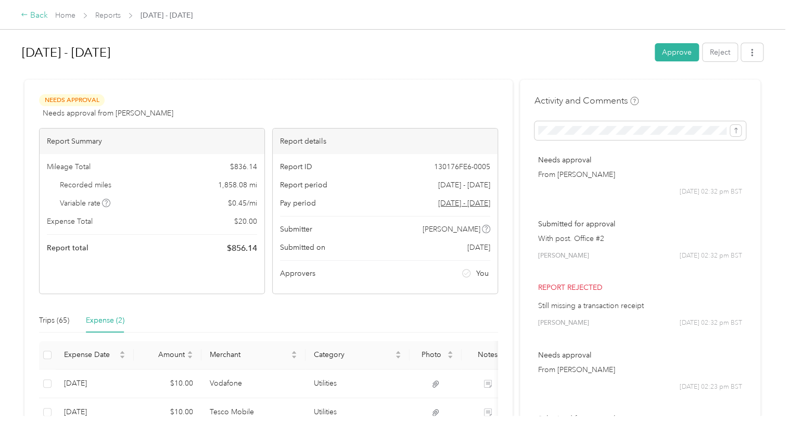
click at [27, 16] on icon at bounding box center [24, 14] width 7 height 7
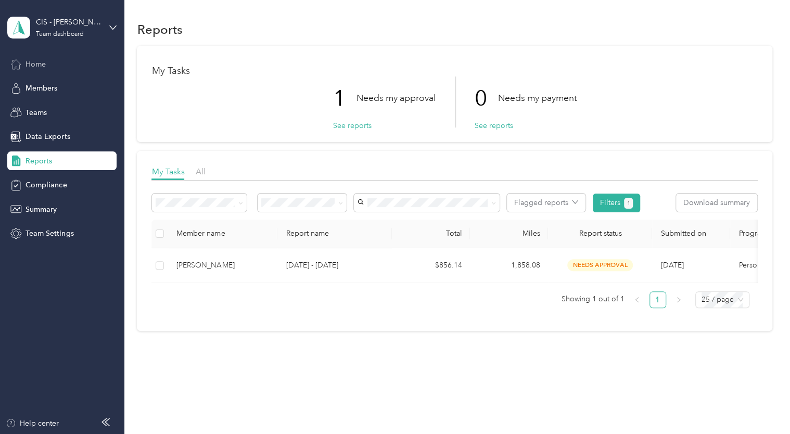
click at [33, 65] on span "Home" at bounding box center [36, 64] width 20 height 11
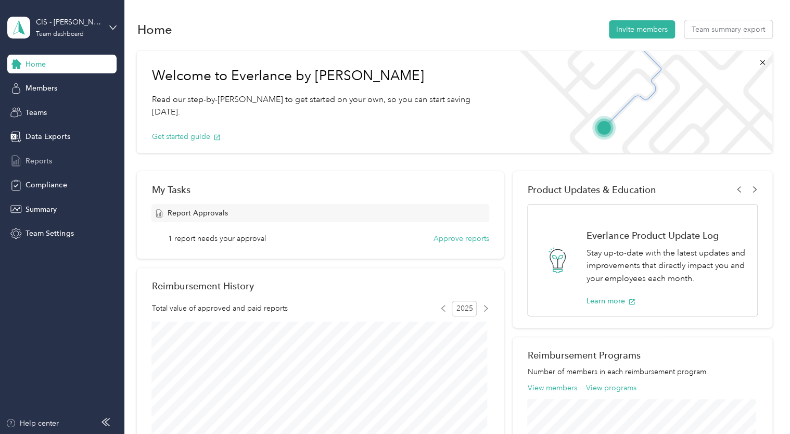
click at [45, 162] on span "Reports" at bounding box center [39, 161] width 27 height 11
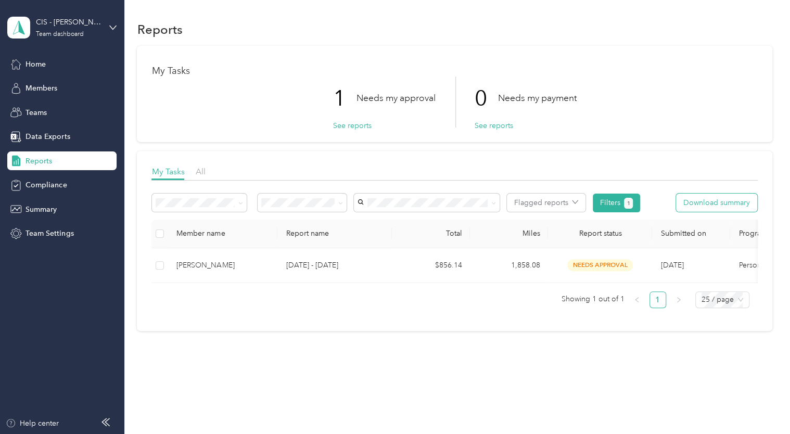
click at [729, 204] on button "Download summary" at bounding box center [716, 203] width 81 height 18
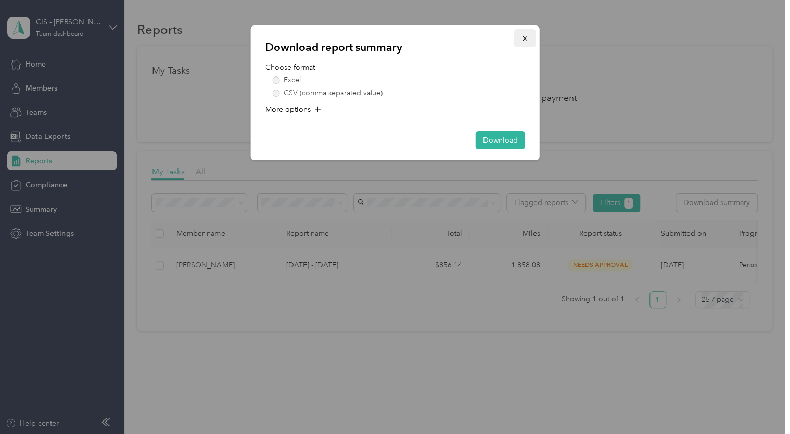
click at [525, 34] on span "button" at bounding box center [525, 38] width 7 height 9
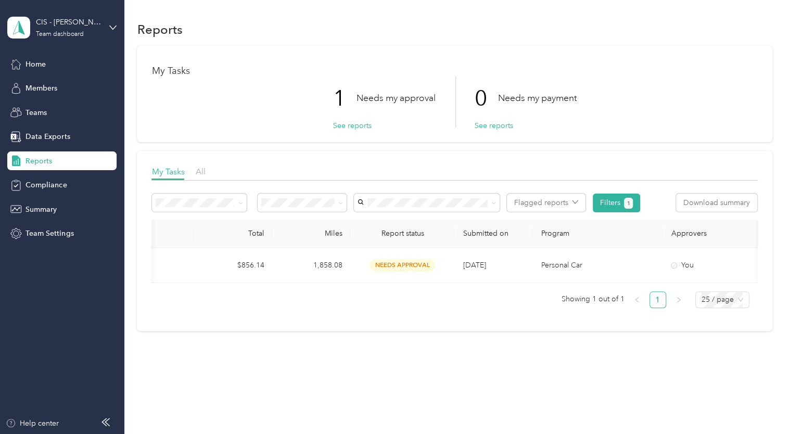
scroll to position [0, 262]
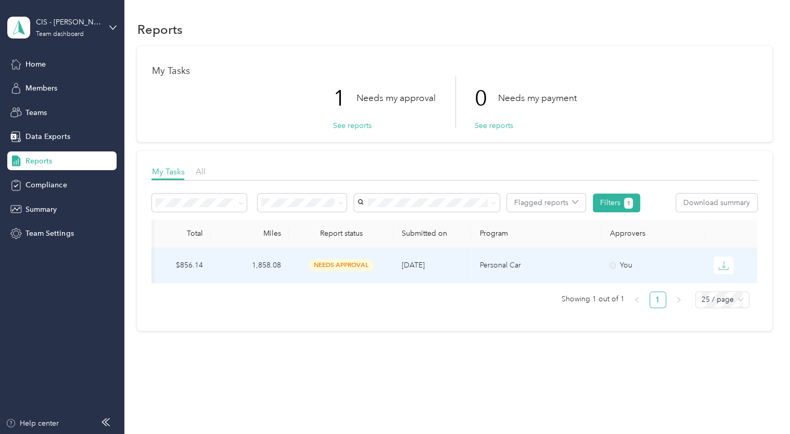
click at [544, 263] on p "Personal Car" at bounding box center [536, 265] width 113 height 11
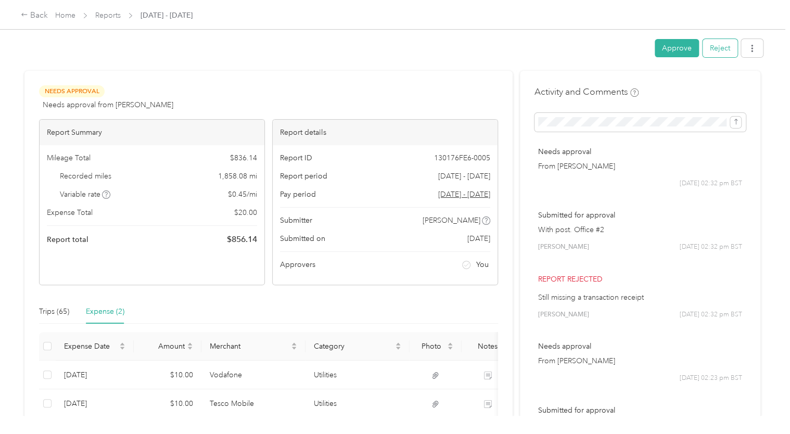
click at [722, 47] on button "Reject" at bounding box center [720, 48] width 35 height 18
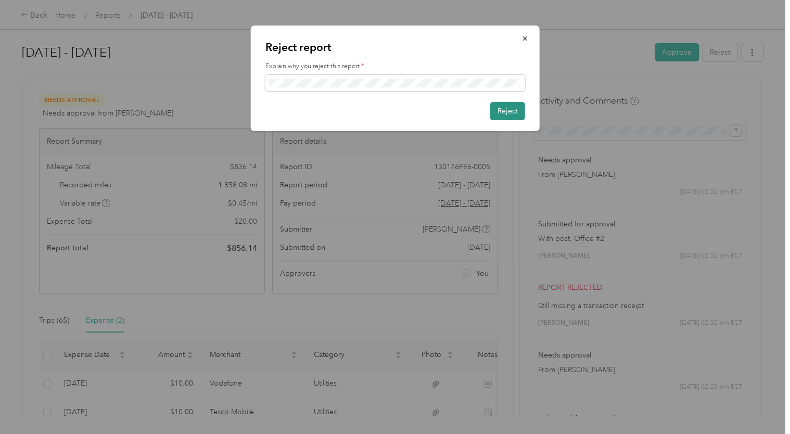
click at [514, 111] on button "Reject" at bounding box center [507, 111] width 35 height 18
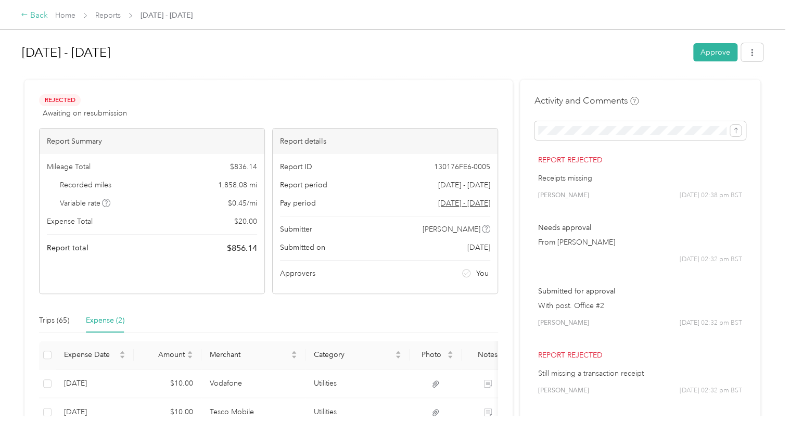
click at [32, 14] on div "Back" at bounding box center [34, 15] width 27 height 12
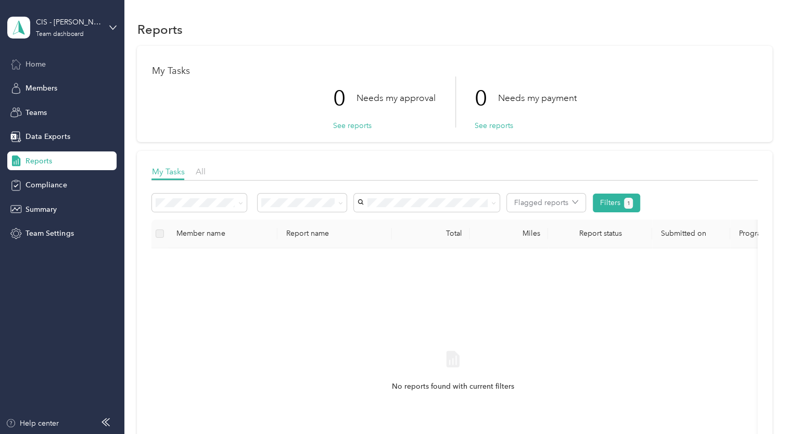
click at [53, 66] on div "Home" at bounding box center [61, 64] width 109 height 19
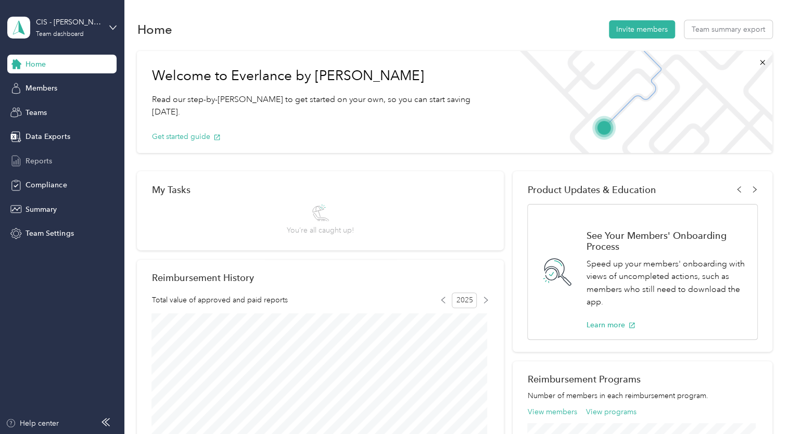
click at [48, 157] on span "Reports" at bounding box center [39, 161] width 27 height 11
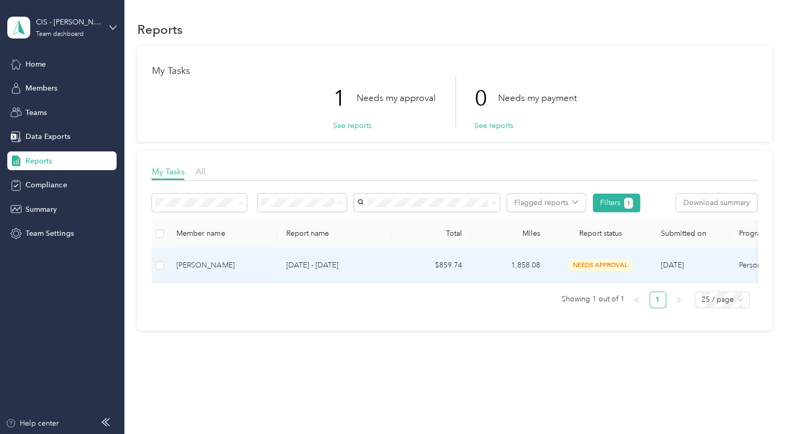
click at [387, 261] on td "[DATE] - [DATE]" at bounding box center [335, 265] width 115 height 35
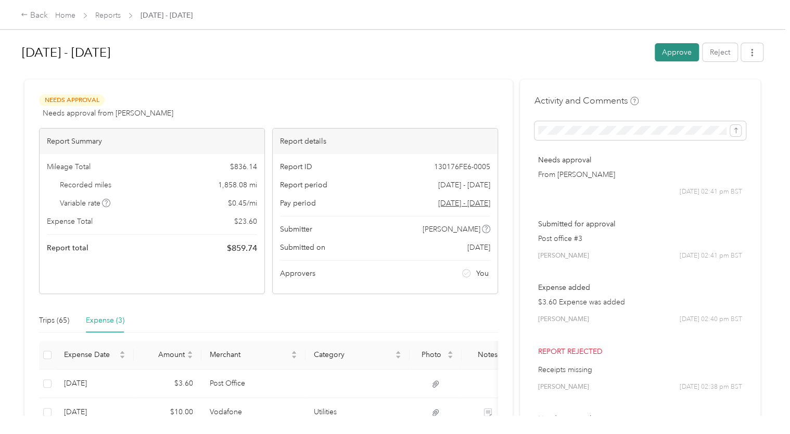
click at [673, 51] on button "Approve" at bounding box center [677, 52] width 44 height 18
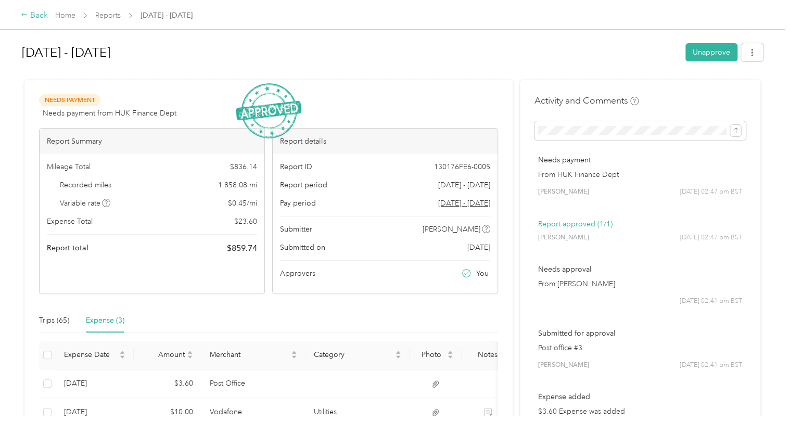
click at [31, 16] on div "Back" at bounding box center [34, 15] width 27 height 12
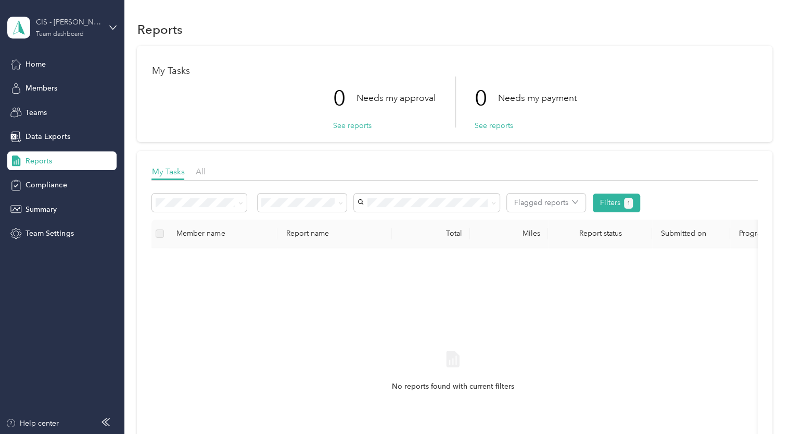
click at [69, 34] on div "Team dashboard" at bounding box center [60, 34] width 48 height 6
click at [64, 109] on div "Personal dashboard" at bounding box center [50, 109] width 66 height 11
